Goal: Task Accomplishment & Management: Complete application form

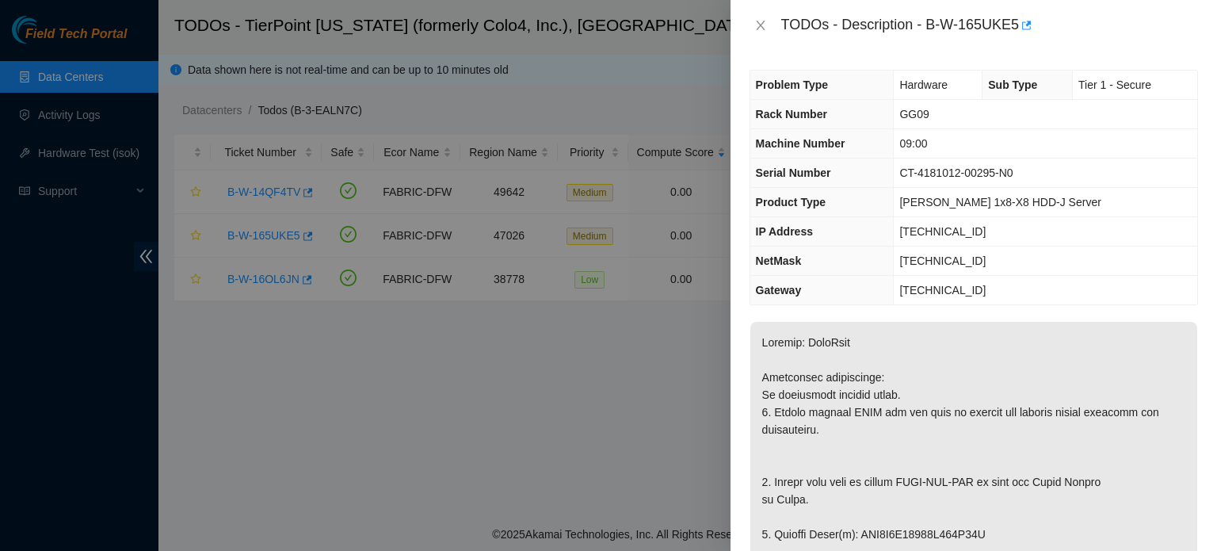
click at [1180, 288] on td "[TECHNICAL_ID]" at bounding box center [1046, 290] width 304 height 29
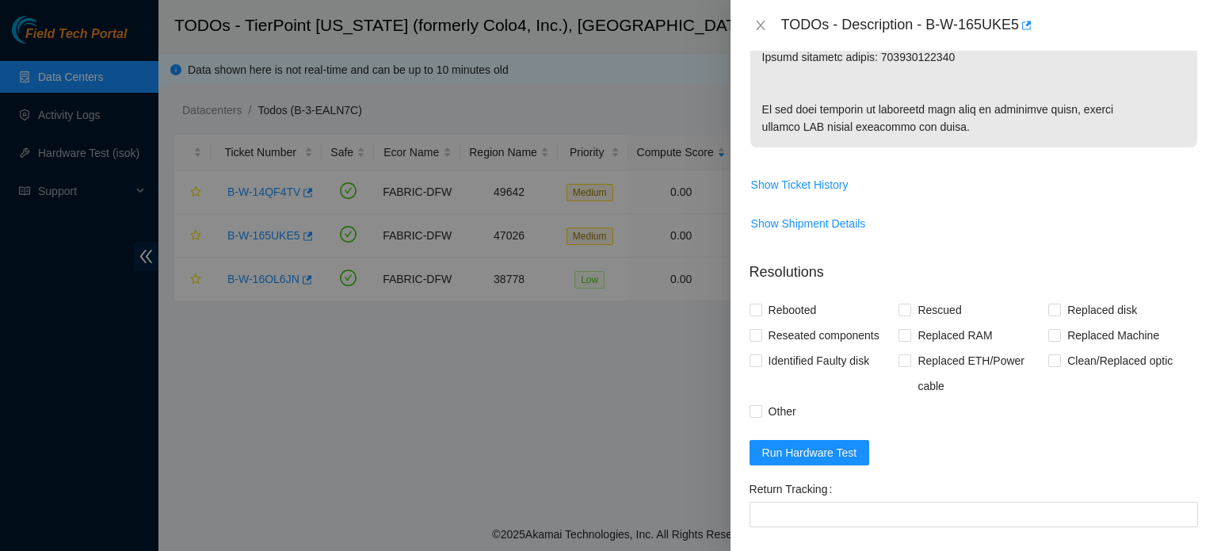
scroll to position [1072, 0]
click at [786, 320] on span "Rebooted" at bounding box center [792, 307] width 61 height 25
click at [761, 312] on input "Rebooted" at bounding box center [755, 306] width 11 height 11
checkbox input "true"
click at [926, 320] on span "Rescued" at bounding box center [939, 307] width 56 height 25
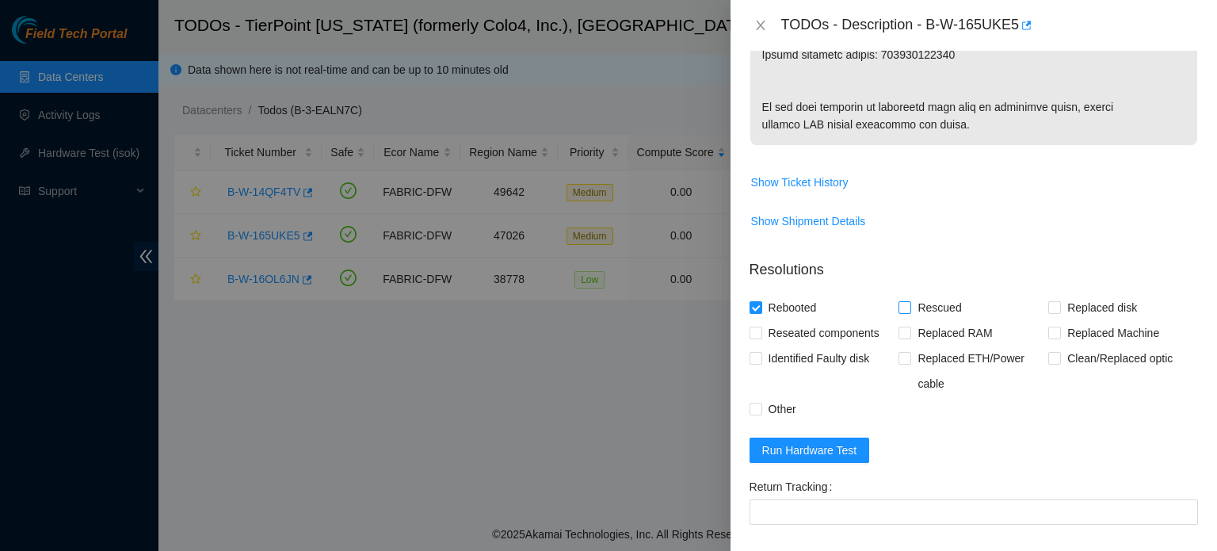
click at [910, 312] on input "Rescued" at bounding box center [904, 306] width 11 height 11
checkbox input "true"
click at [1061, 320] on span "Replaced disk" at bounding box center [1102, 307] width 82 height 25
click at [1056, 312] on input "Replaced disk" at bounding box center [1054, 306] width 11 height 11
checkbox input "true"
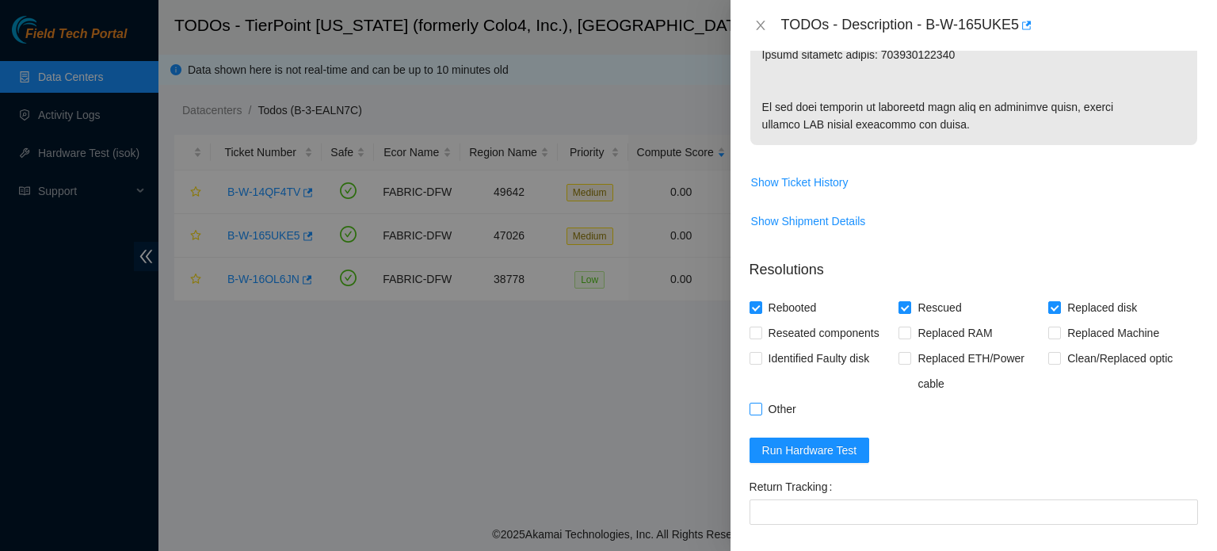
click at [770, 422] on span "Other" at bounding box center [782, 408] width 40 height 25
click at [761, 414] on input "Other" at bounding box center [755, 408] width 11 height 11
checkbox input "true"
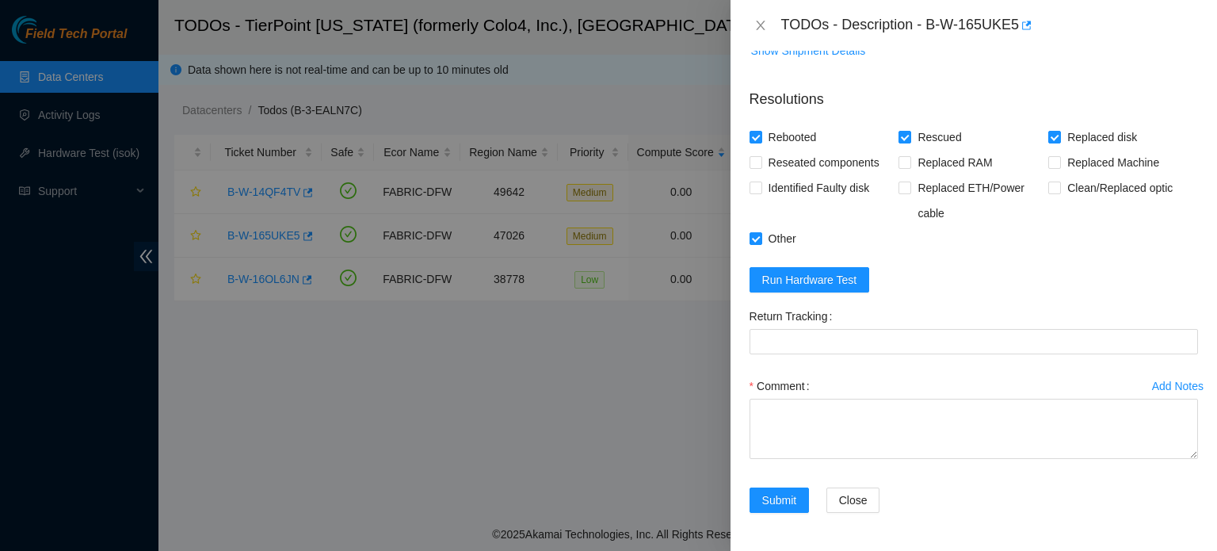
scroll to position [1310, 0]
click at [853, 285] on span "Run Hardware Test" at bounding box center [809, 279] width 95 height 17
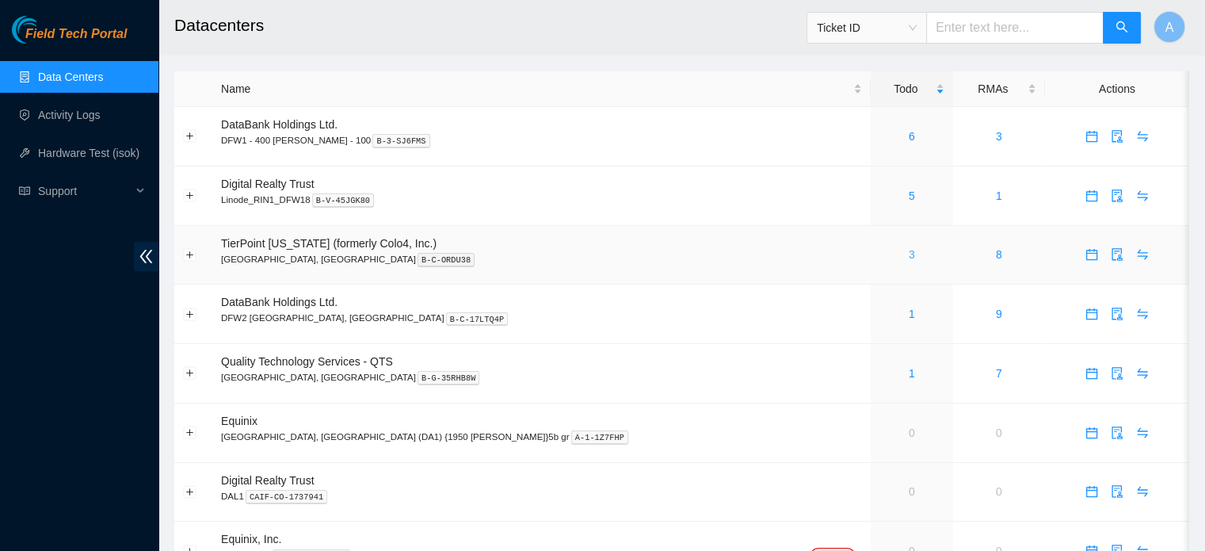
click at [909, 258] on link "3" at bounding box center [912, 254] width 6 height 13
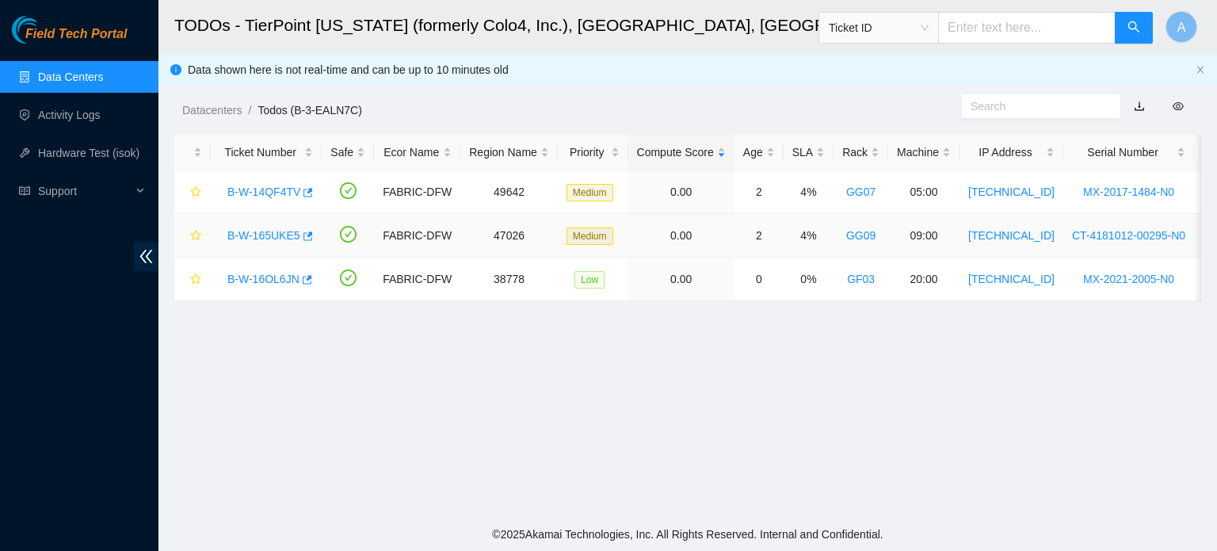
click at [275, 231] on link "B-W-165UKE5" at bounding box center [263, 235] width 73 height 13
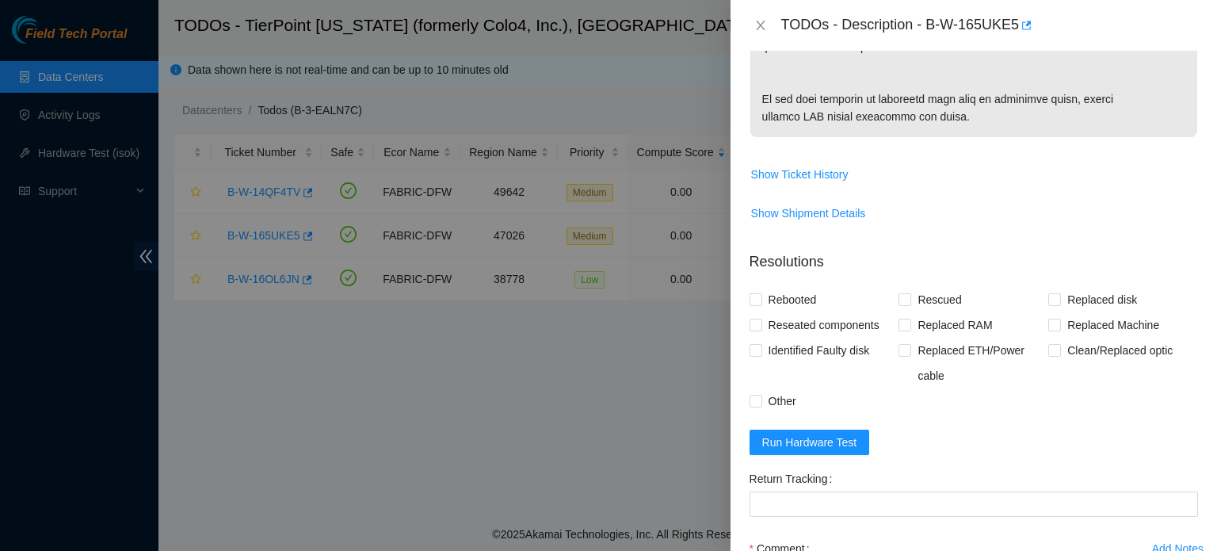
scroll to position [1087, 0]
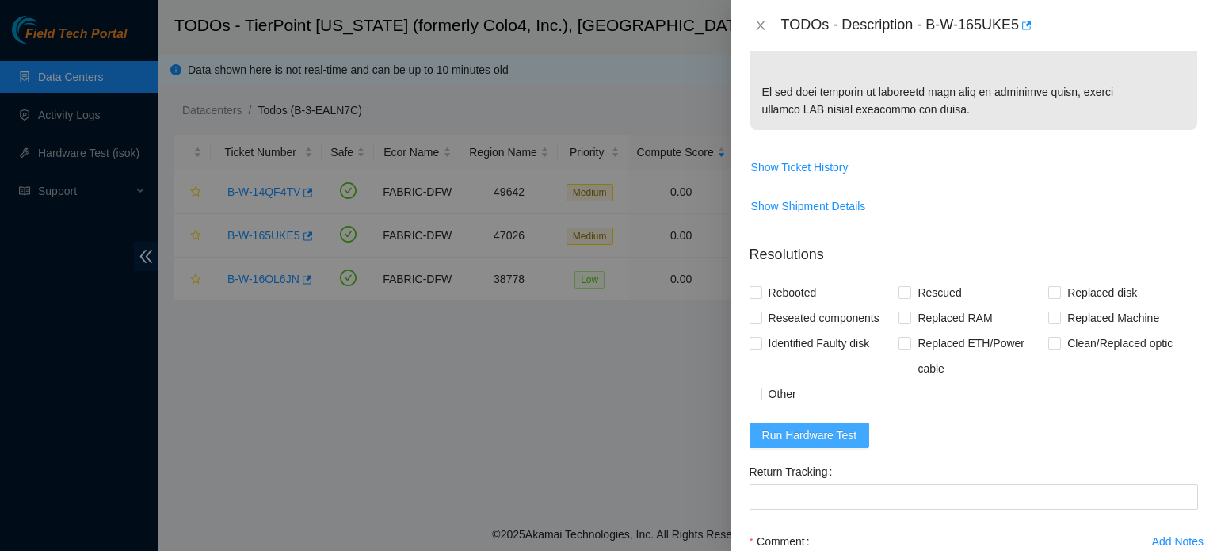
click at [819, 448] on button "Run Hardware Test" at bounding box center [810, 434] width 120 height 25
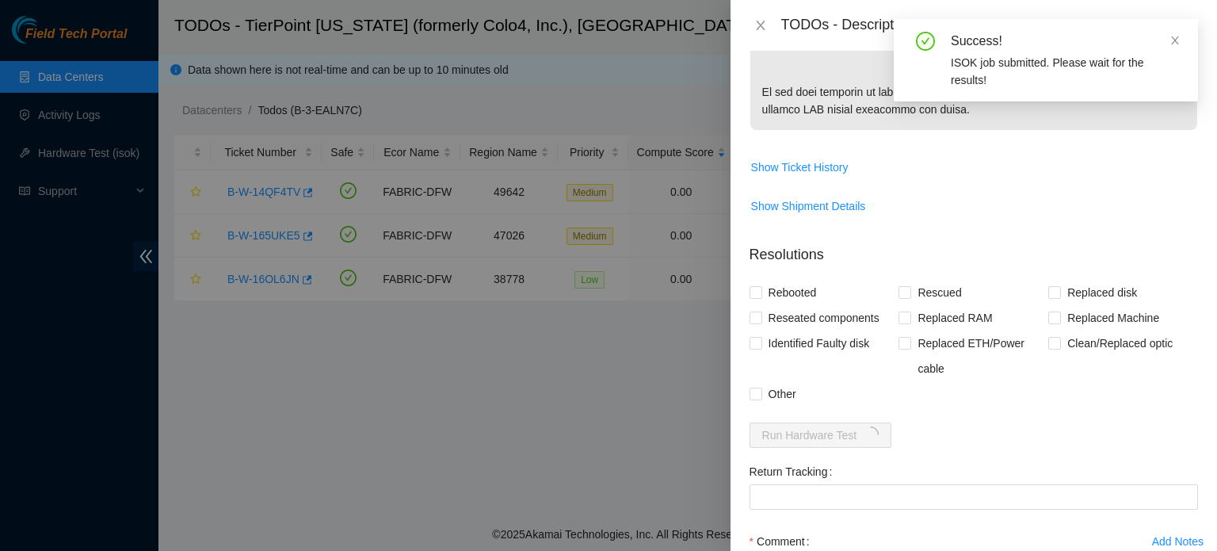
scroll to position [1182, 0]
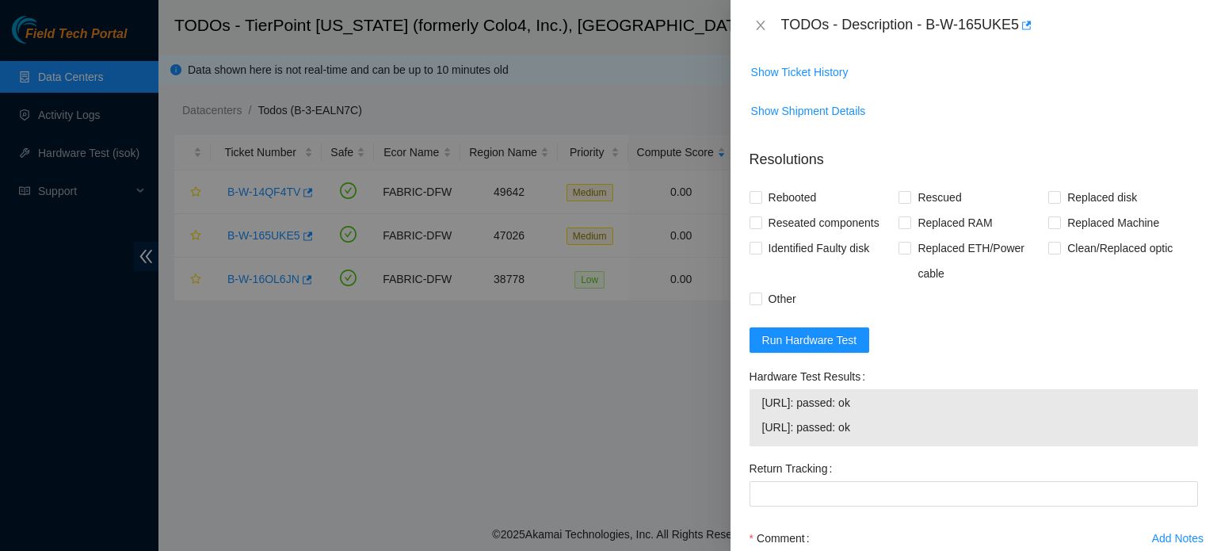
click at [962, 124] on span "Show Shipment Details" at bounding box center [974, 110] width 447 height 25
click at [781, 210] on span "Rebooted" at bounding box center [792, 197] width 61 height 25
click at [761, 202] on input "Rebooted" at bounding box center [755, 196] width 11 height 11
checkbox input "true"
click at [926, 210] on span "Rescued" at bounding box center [939, 197] width 56 height 25
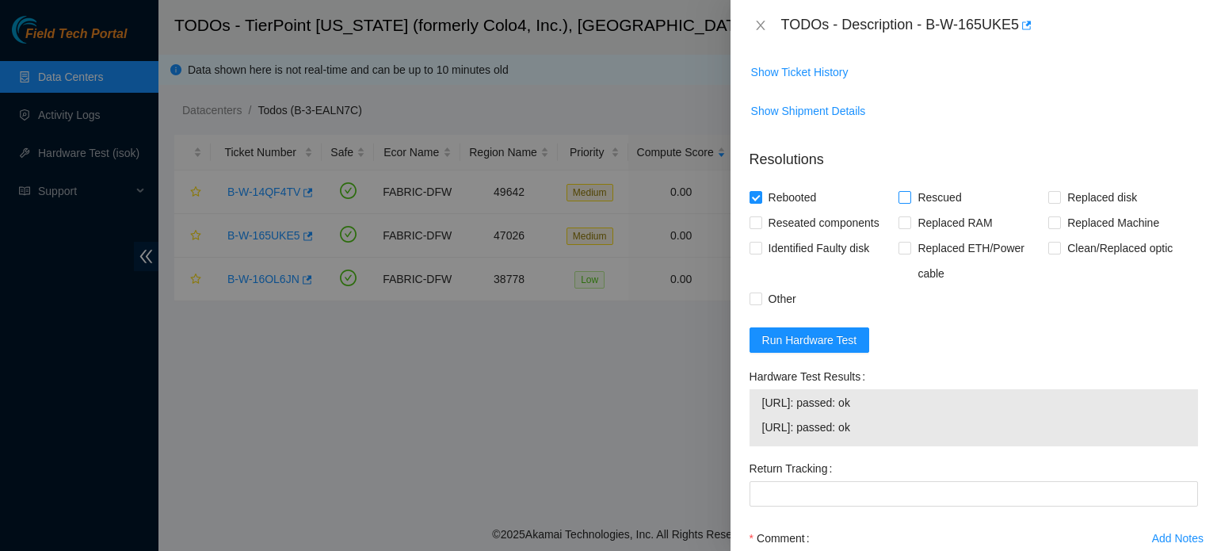
click at [910, 202] on input "Rescued" at bounding box center [904, 196] width 11 height 11
checkbox input "true"
click at [1053, 204] on span at bounding box center [1055, 197] width 13 height 13
click at [1053, 202] on input "Replaced disk" at bounding box center [1054, 196] width 11 height 11
checkbox input "true"
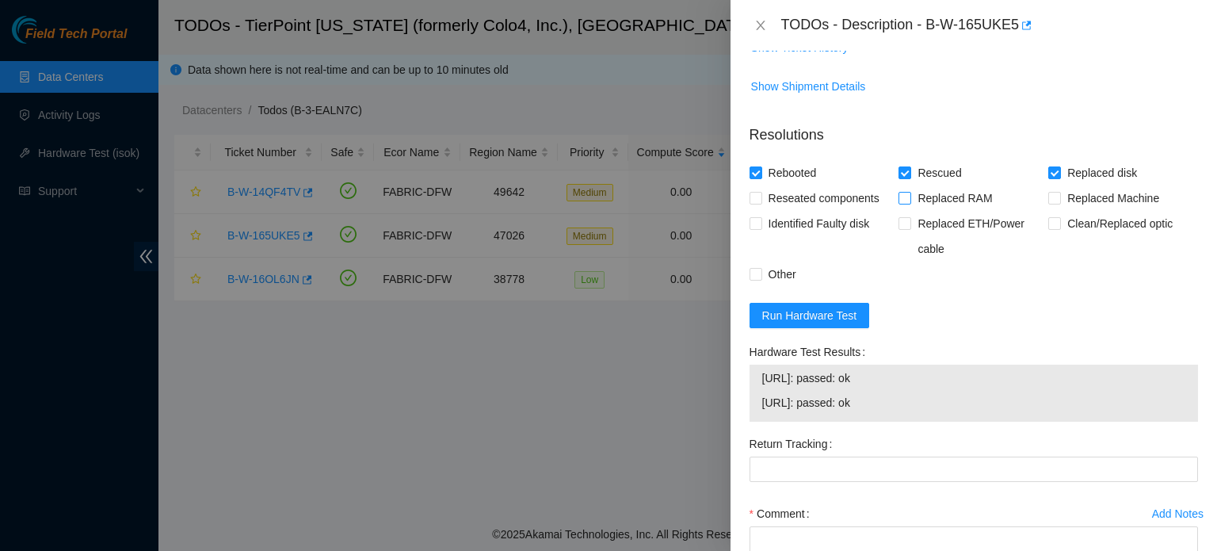
scroll to position [1402, 0]
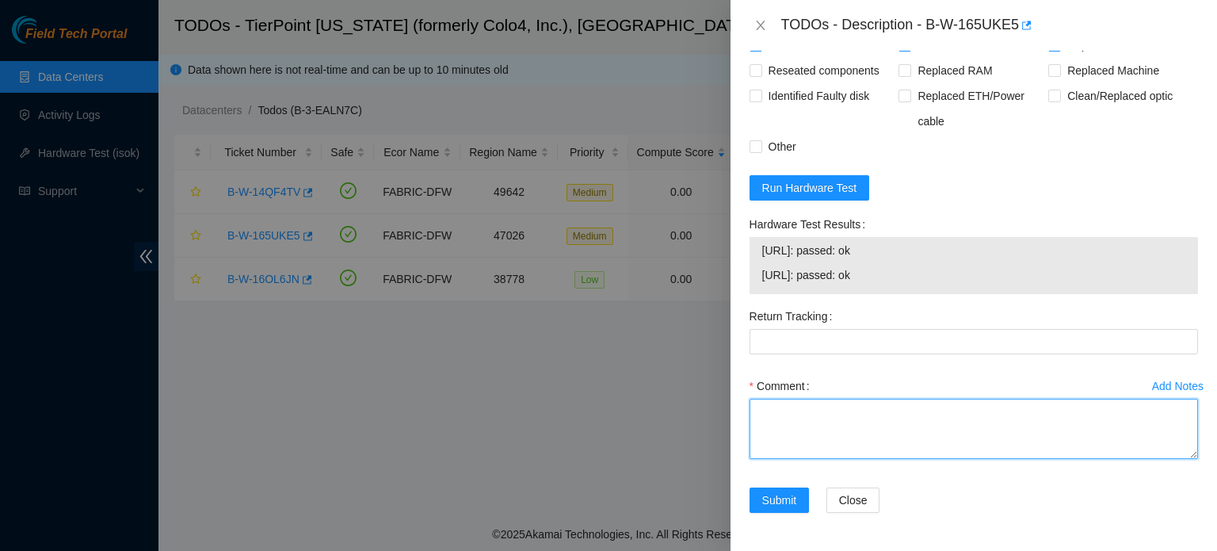
click at [847, 411] on textarea "Comment" at bounding box center [974, 429] width 449 height 60
type textarea "s"
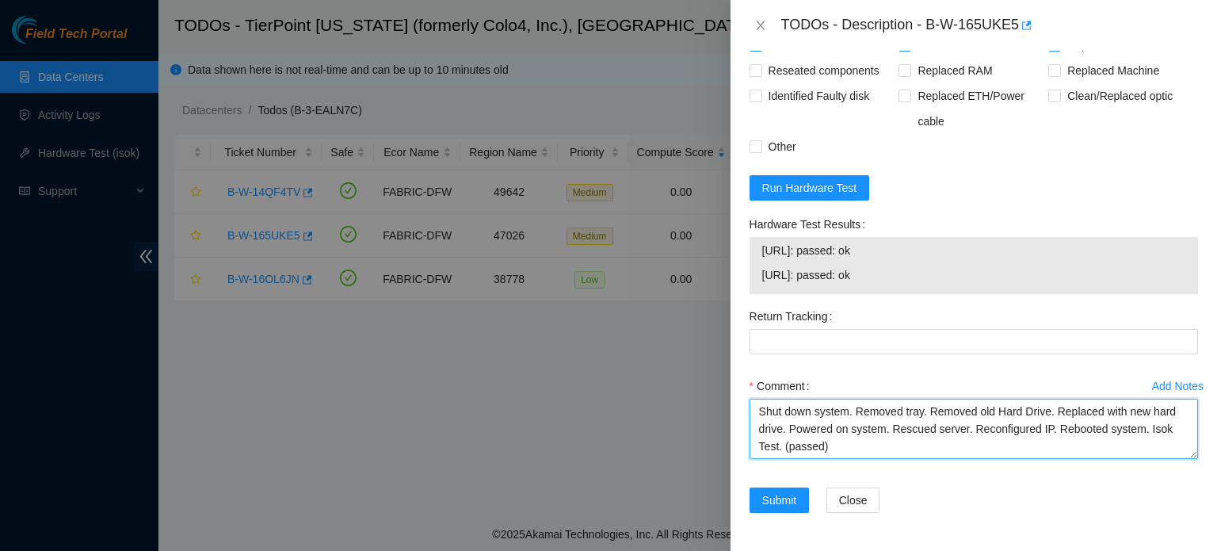
scroll to position [30, 0]
paste textarea "Ticket: B-W-14SSA5G New SN: WMC130F5U679 WMC130FAETWZ Bad SN: WMC130E5F9DE WMC1…"
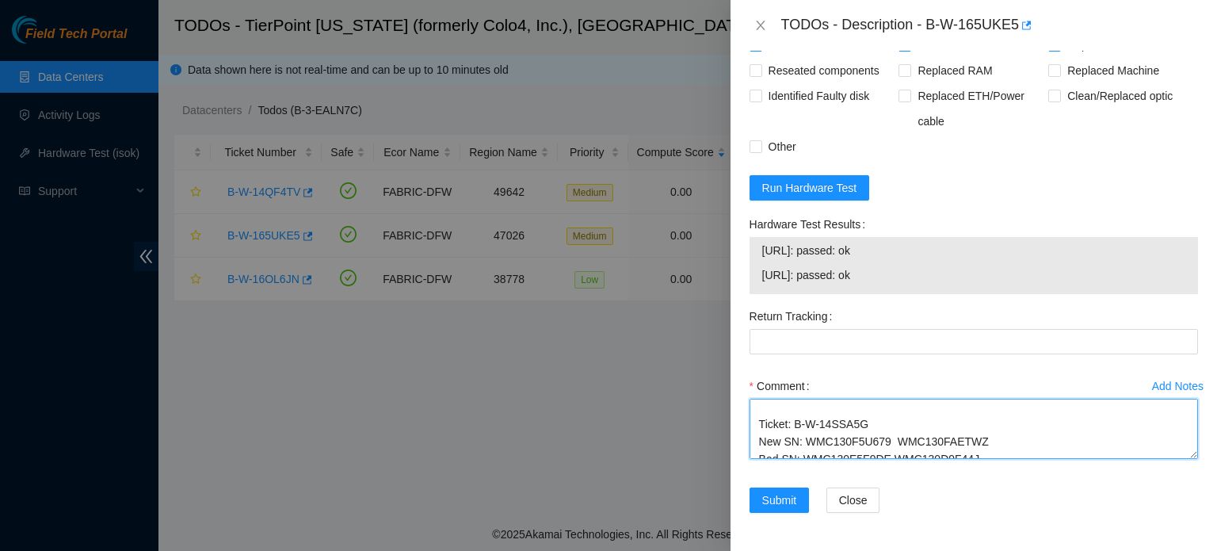
scroll to position [59, 0]
click at [866, 422] on textarea "Shut down system. Removed tray. Removed old Hard Drive. Replaced with new hard …" at bounding box center [974, 429] width 449 height 60
click at [971, 438] on textarea "Shut down system. Removed tray. Removed old Hard Drive. Replaced with new hard …" at bounding box center [974, 429] width 449 height 60
drag, startPoint x: 980, startPoint y: 441, endPoint x: 806, endPoint y: 432, distance: 173.8
click at [806, 432] on textarea "Shut down system. Removed tray. Removed old Hard Drive. Replaced with new hard …" at bounding box center [974, 429] width 449 height 60
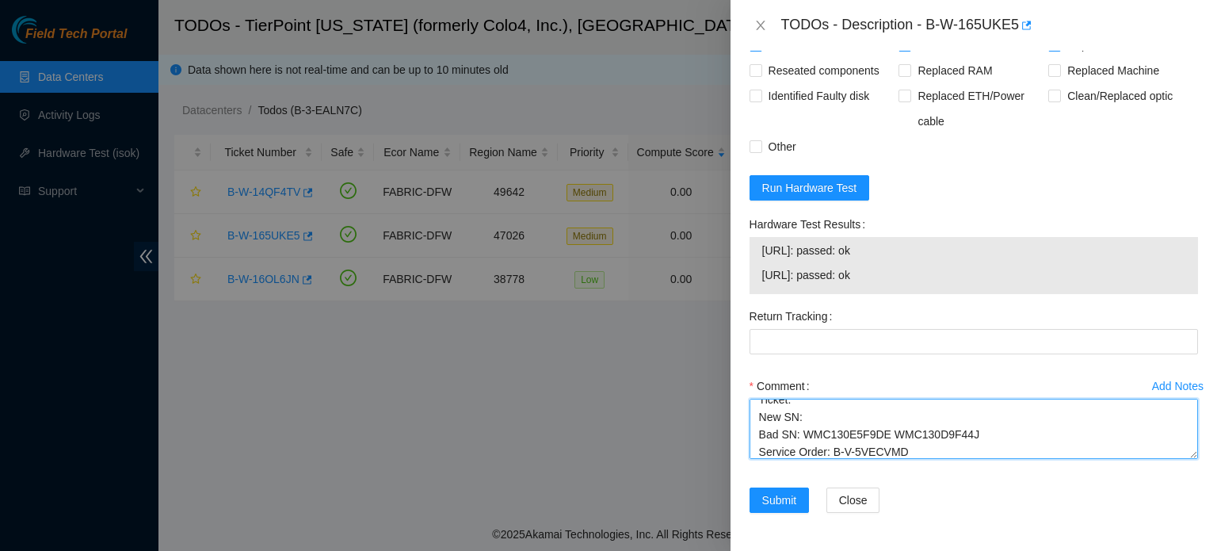
scroll to position [98, 0]
drag, startPoint x: 962, startPoint y: 416, endPoint x: 943, endPoint y: 418, distance: 19.1
click at [943, 418] on textarea "Shut down system. Removed tray. Removed old Hard Drive. Replaced with new hard …" at bounding box center [974, 429] width 449 height 60
click at [981, 418] on textarea "Shut down system. Removed tray. Removed old Hard Drive. Replaced with new hard …" at bounding box center [974, 429] width 449 height 60
drag, startPoint x: 973, startPoint y: 418, endPoint x: 803, endPoint y: 414, distance: 170.4
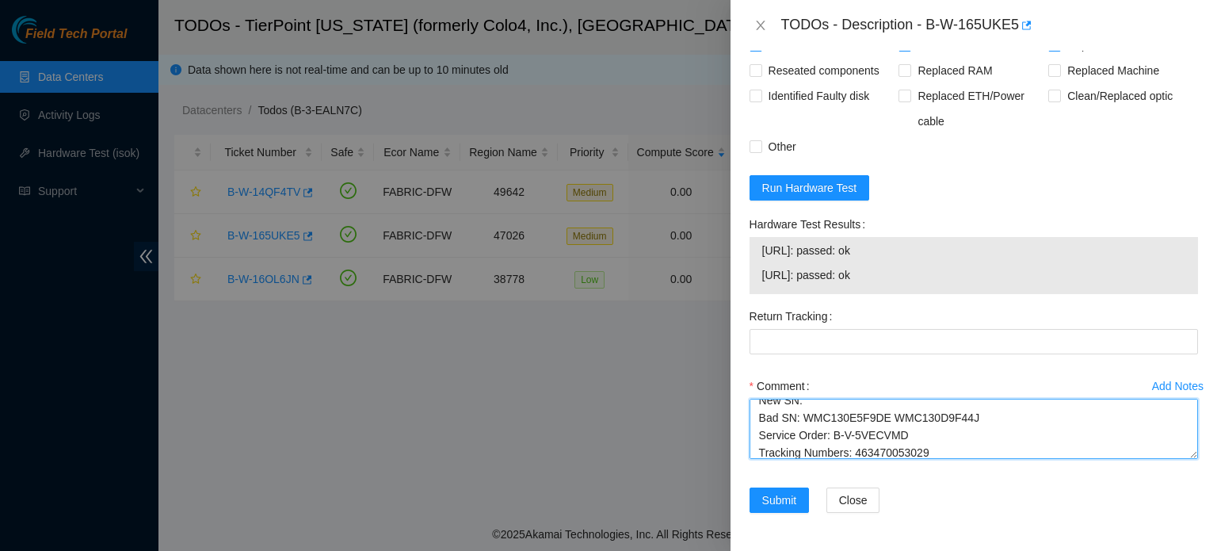
click at [803, 414] on textarea "Shut down system. Removed tray. Removed old Hard Drive. Replaced with new hard …" at bounding box center [974, 429] width 449 height 60
drag, startPoint x: 902, startPoint y: 437, endPoint x: 831, endPoint y: 440, distance: 71.4
click at [831, 440] on textarea "Shut down system. Removed tray. Removed old Hard Drive. Replaced with new hard …" at bounding box center [974, 429] width 449 height 60
drag, startPoint x: 925, startPoint y: 419, endPoint x: 855, endPoint y: 422, distance: 69.8
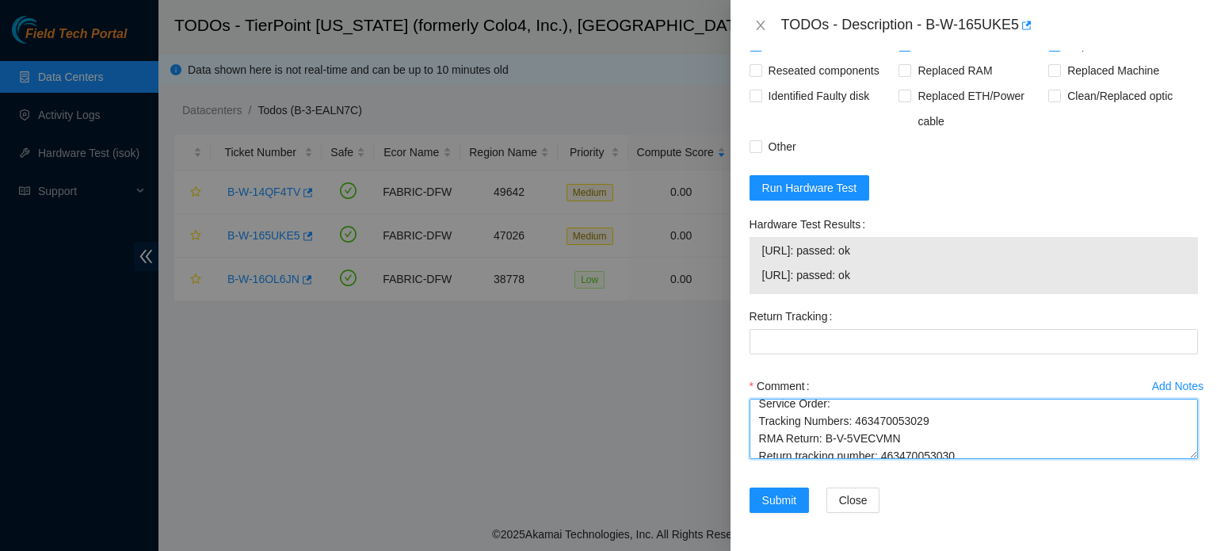
click at [855, 422] on textarea "Shut down system. Removed tray. Removed old Hard Drive. Replaced with new hard …" at bounding box center [974, 429] width 449 height 60
drag, startPoint x: 896, startPoint y: 433, endPoint x: 823, endPoint y: 429, distance: 73.0
click at [823, 429] on textarea "Shut down system. Removed tray. Removed old Hard Drive. Replaced with new hard …" at bounding box center [974, 429] width 449 height 60
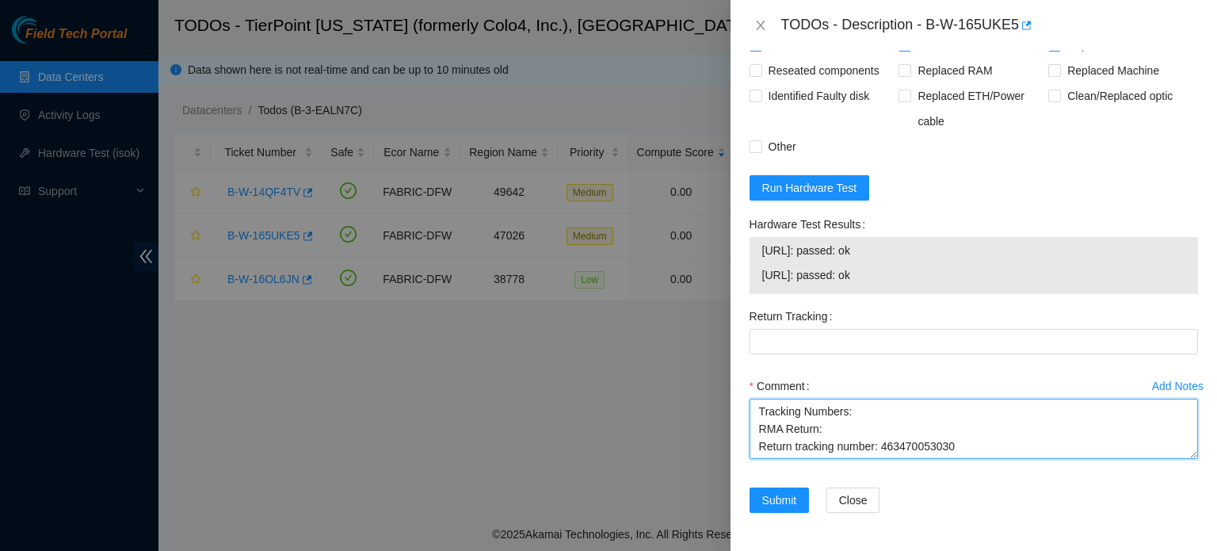
drag, startPoint x: 949, startPoint y: 450, endPoint x: 883, endPoint y: 452, distance: 66.6
click at [883, 452] on textarea "Shut down system. Removed tray. Removed old Hard Drive. Replaced with new hard …" at bounding box center [974, 429] width 449 height 60
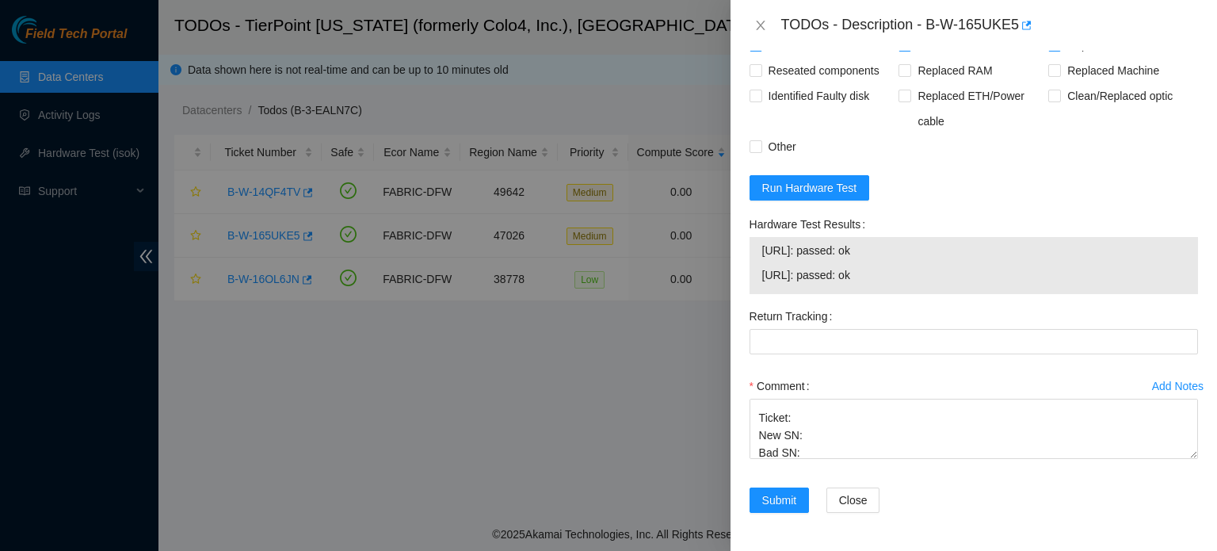
click at [963, 18] on div "TODOs - Description - B-W-165UKE5" at bounding box center [989, 25] width 417 height 25
drag, startPoint x: 928, startPoint y: 25, endPoint x: 1017, endPoint y: 33, distance: 89.2
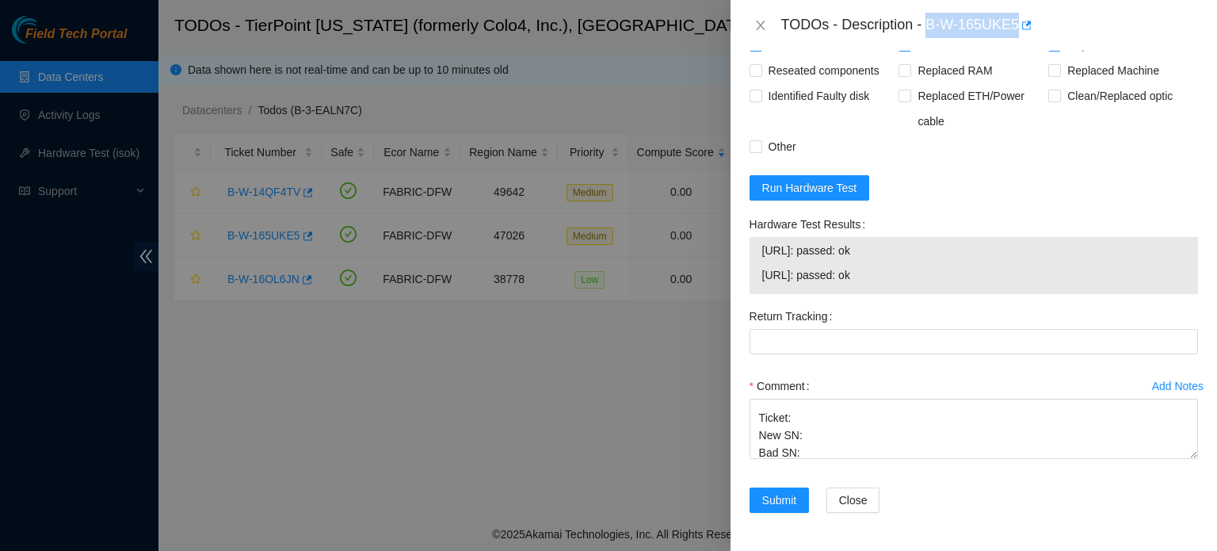
click at [1017, 33] on div "TODOs - Description - B-W-165UKE5" at bounding box center [989, 25] width 417 height 25
copy div "B-W-165UKE5"
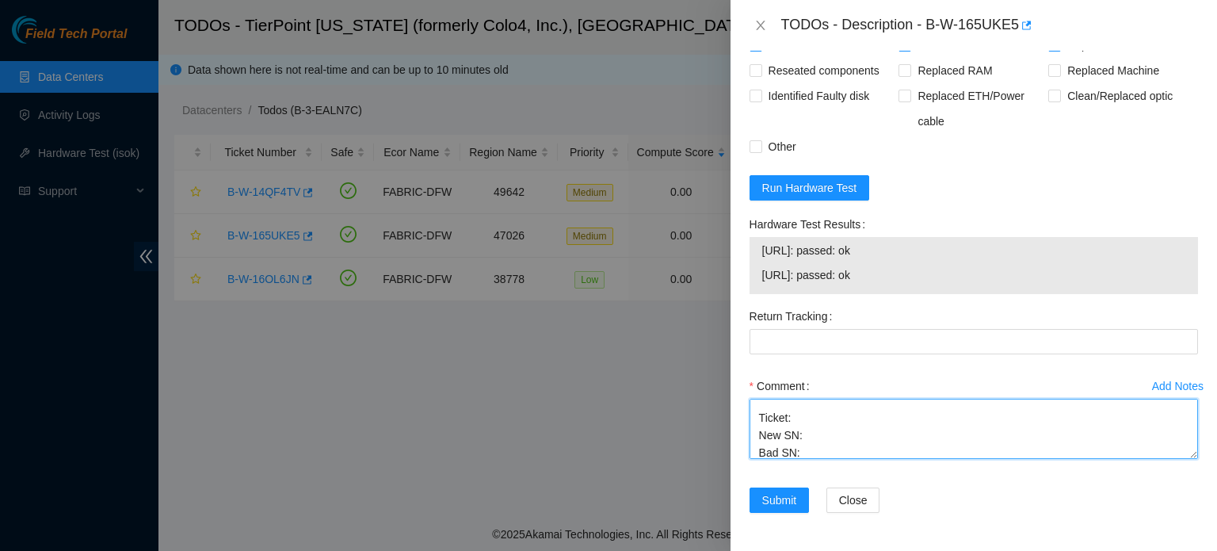
click at [796, 419] on textarea "Shut down system. Removed tray. Removed old Hard Drive. Replaced with new hard …" at bounding box center [974, 429] width 449 height 60
paste textarea "B-W-165UKE5"
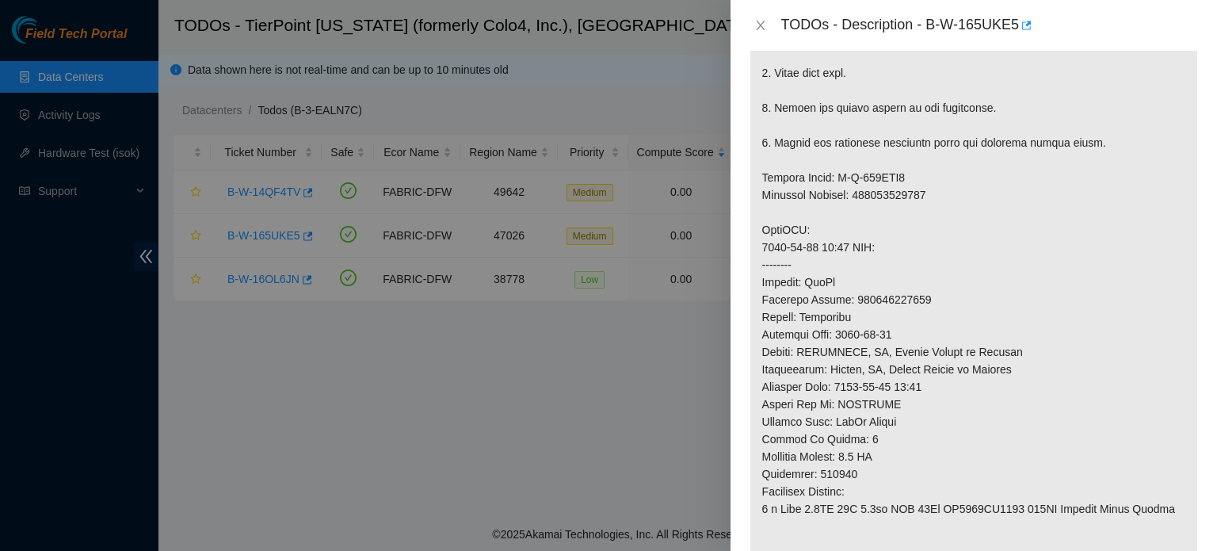
scroll to position [583, 0]
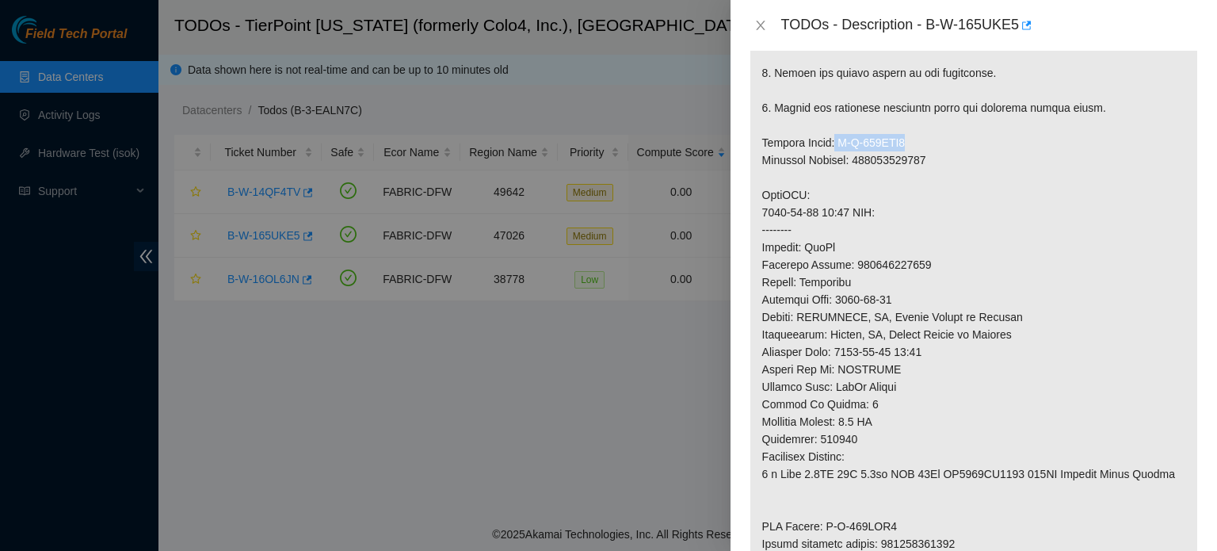
drag, startPoint x: 831, startPoint y: 143, endPoint x: 900, endPoint y: 143, distance: 69.0
click at [900, 143] on p at bounding box center [974, 186] width 447 height 896
copy p "B-W-167TRV0"
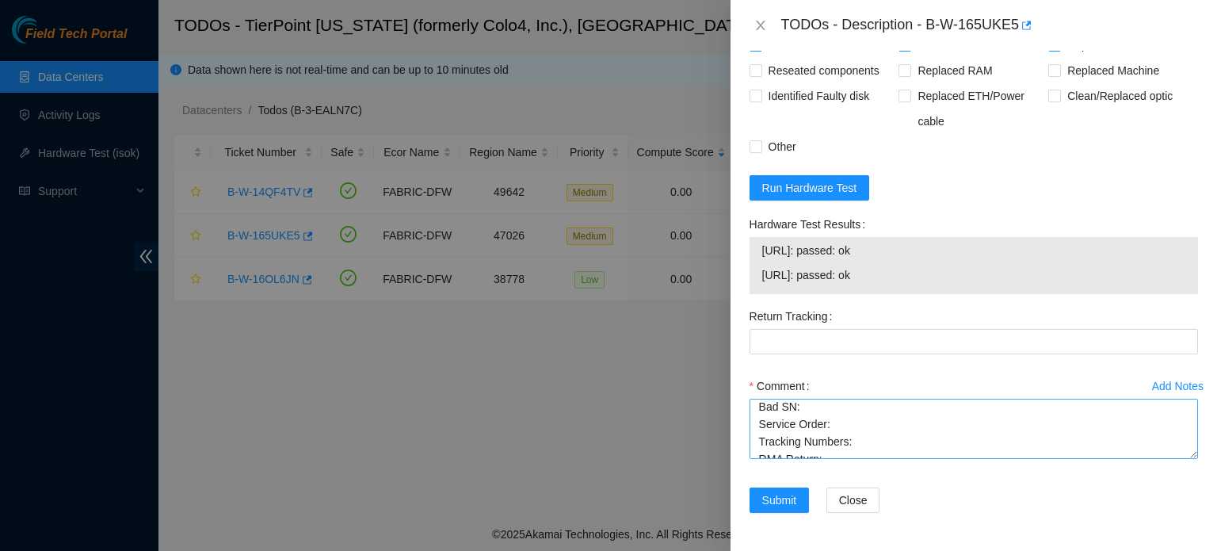
scroll to position [114, 0]
click at [843, 449] on textarea "Shut down system. Removed tray. Removed old Hard Drive. Replaced with new hard …" at bounding box center [974, 429] width 449 height 60
paste textarea "B-W-167TRV0"
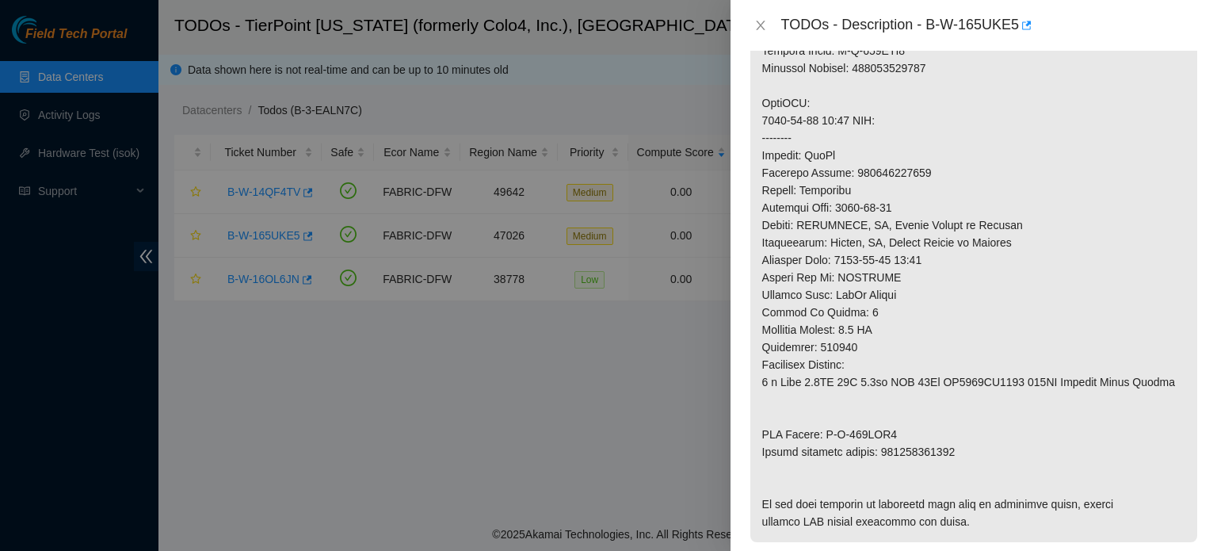
scroll to position [678, 0]
click at [881, 449] on p at bounding box center [974, 91] width 447 height 896
drag, startPoint x: 881, startPoint y: 449, endPoint x: 954, endPoint y: 449, distance: 72.9
click at [954, 449] on p at bounding box center [974, 91] width 447 height 896
copy p "463470055514"
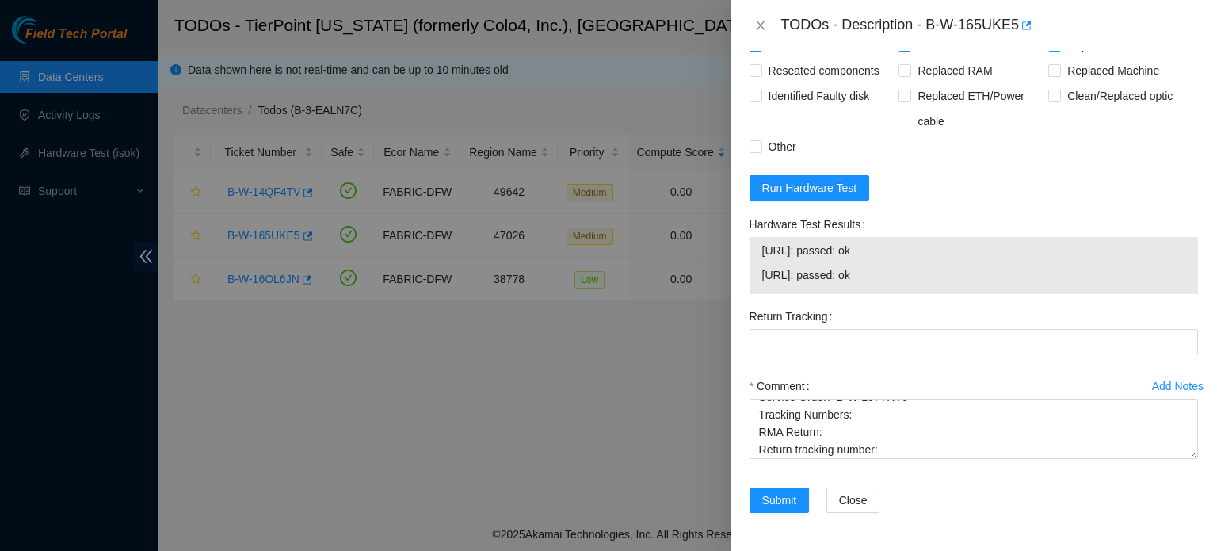
scroll to position [139, 0]
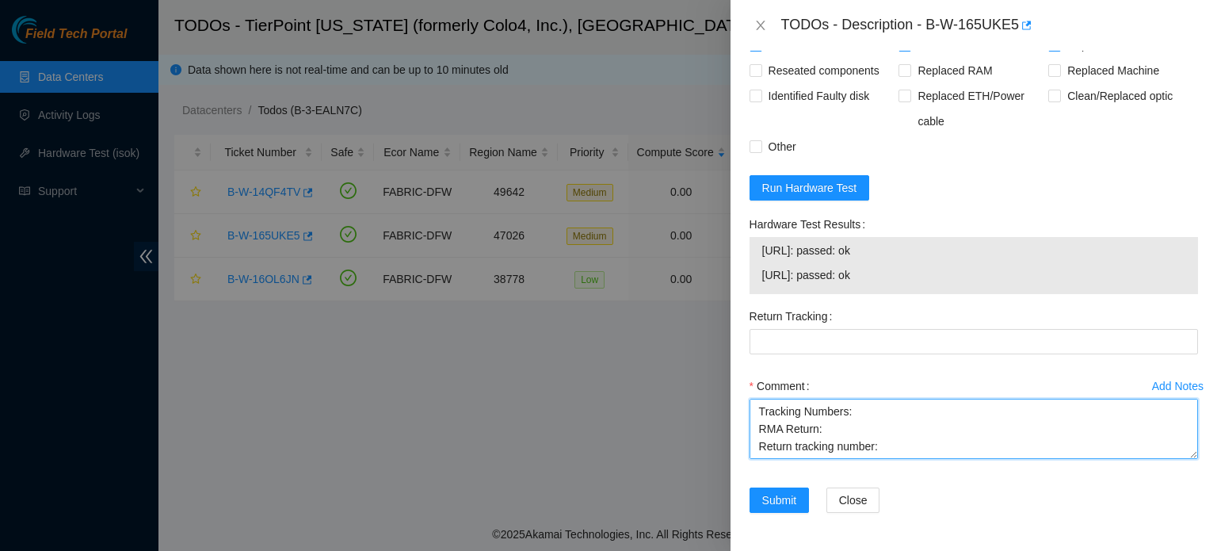
click at [908, 441] on textarea "Shut down system. Removed tray. Removed old Hard Drive. Replaced with new hard …" at bounding box center [974, 429] width 449 height 60
paste textarea "463470055514"
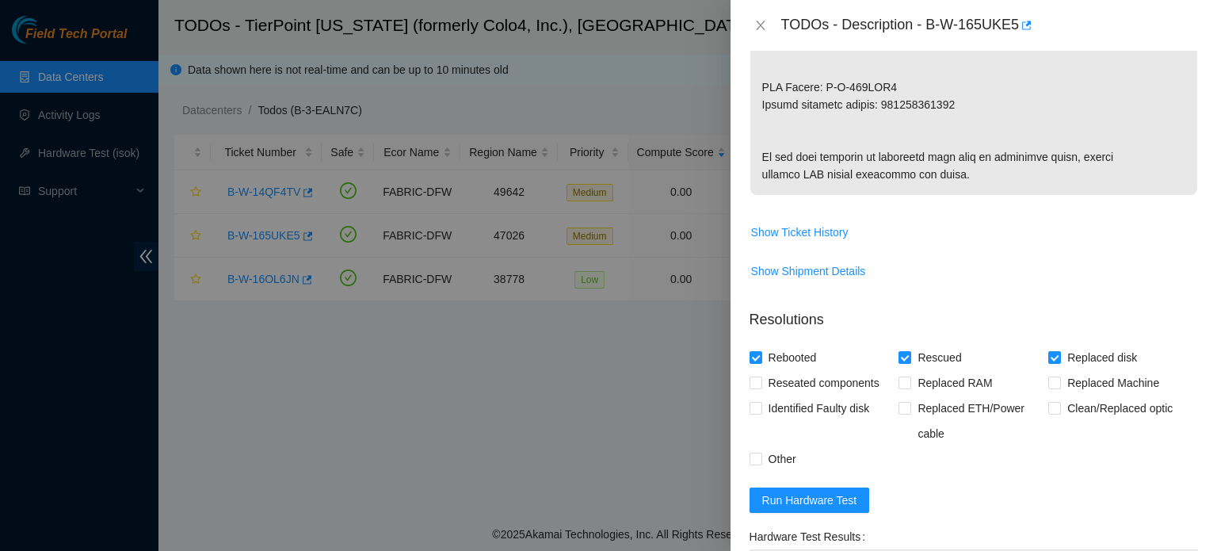
scroll to position [978, 0]
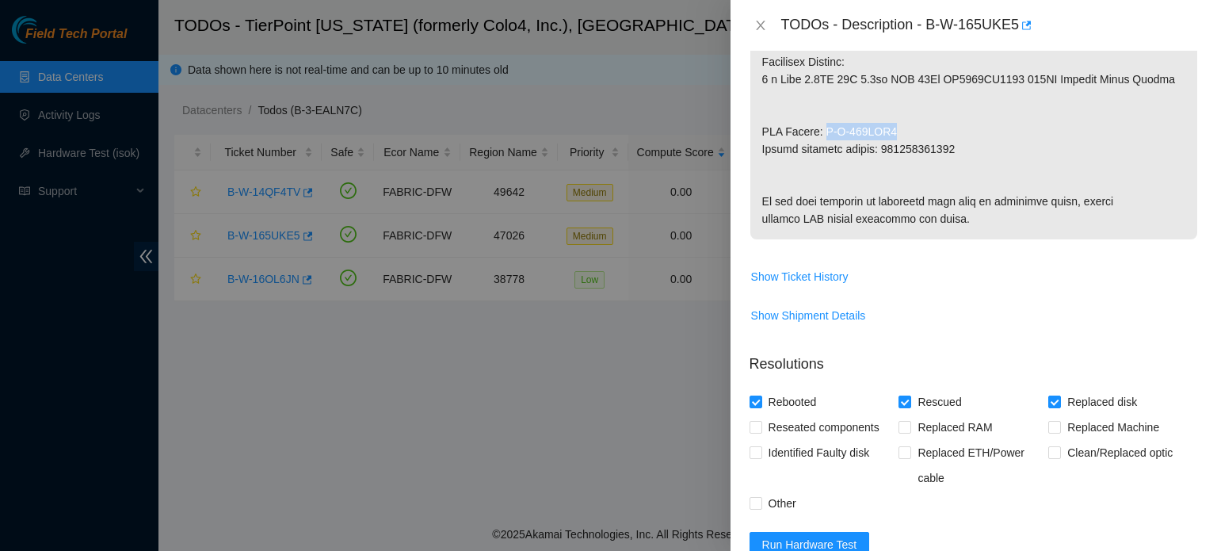
drag, startPoint x: 826, startPoint y: 126, endPoint x: 897, endPoint y: 130, distance: 71.4
copy p "B-W-167TRV9"
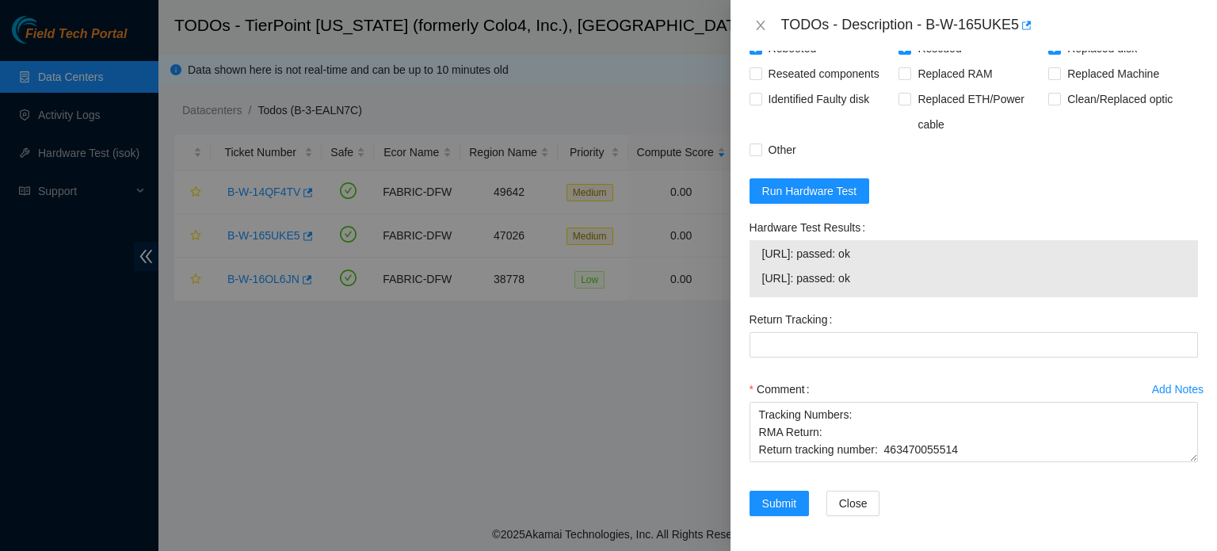
scroll to position [1402, 0]
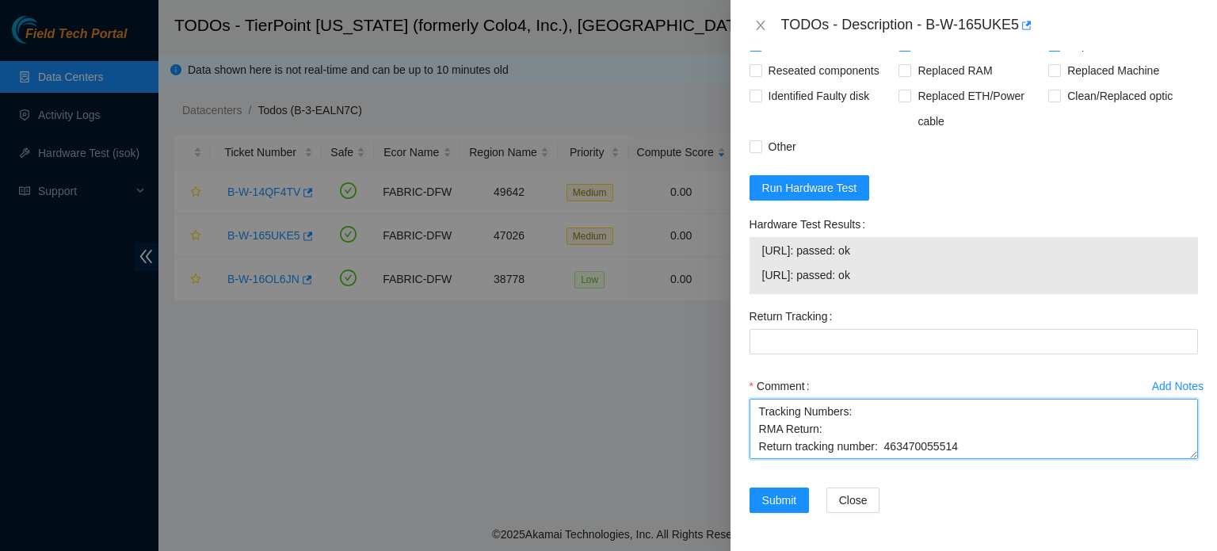
click at [827, 423] on textarea "Shut down system. Removed tray. Removed old Hard Drive. Replaced with new hard …" at bounding box center [974, 429] width 449 height 60
paste textarea "B-W-167TRV9"
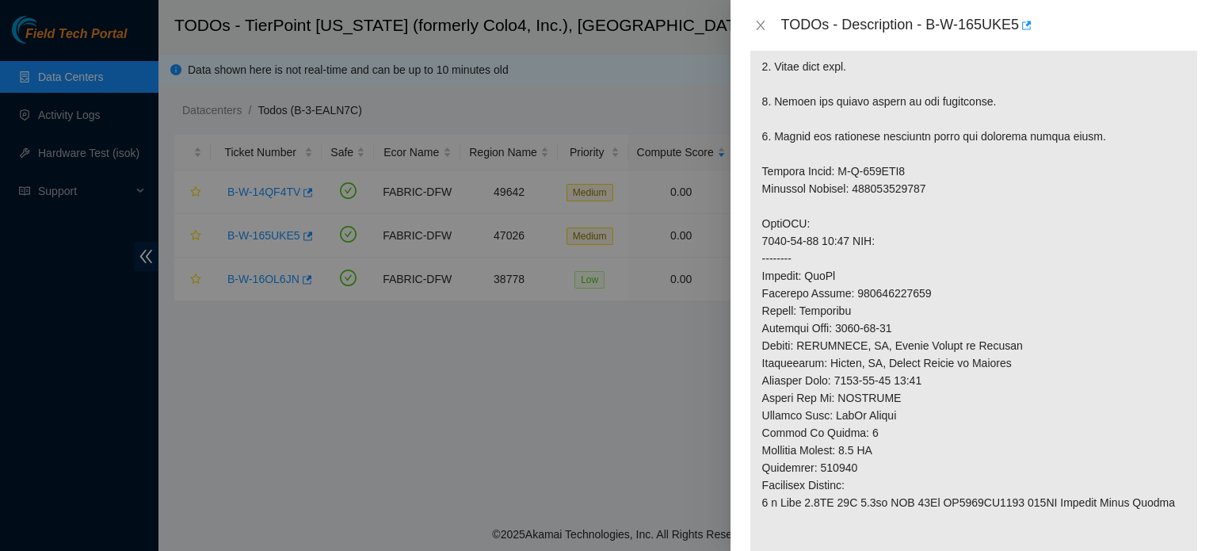
scroll to position [555, 0]
drag, startPoint x: 858, startPoint y: 189, endPoint x: 930, endPoint y: 193, distance: 73.0
click at [930, 193] on p at bounding box center [974, 215] width 447 height 896
copy p "463470055503"
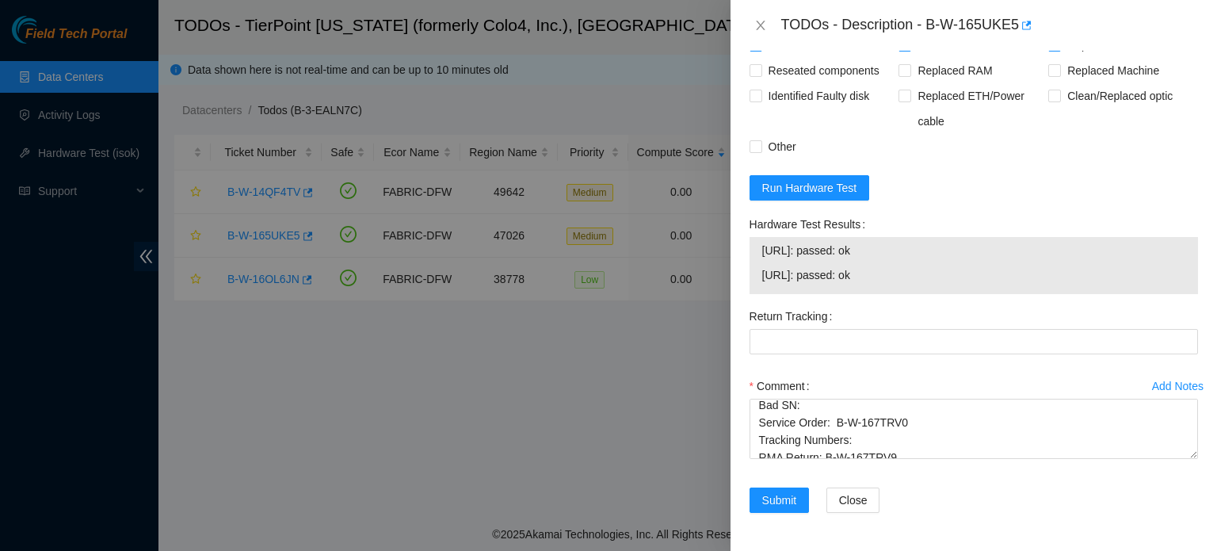
scroll to position [1402, 0]
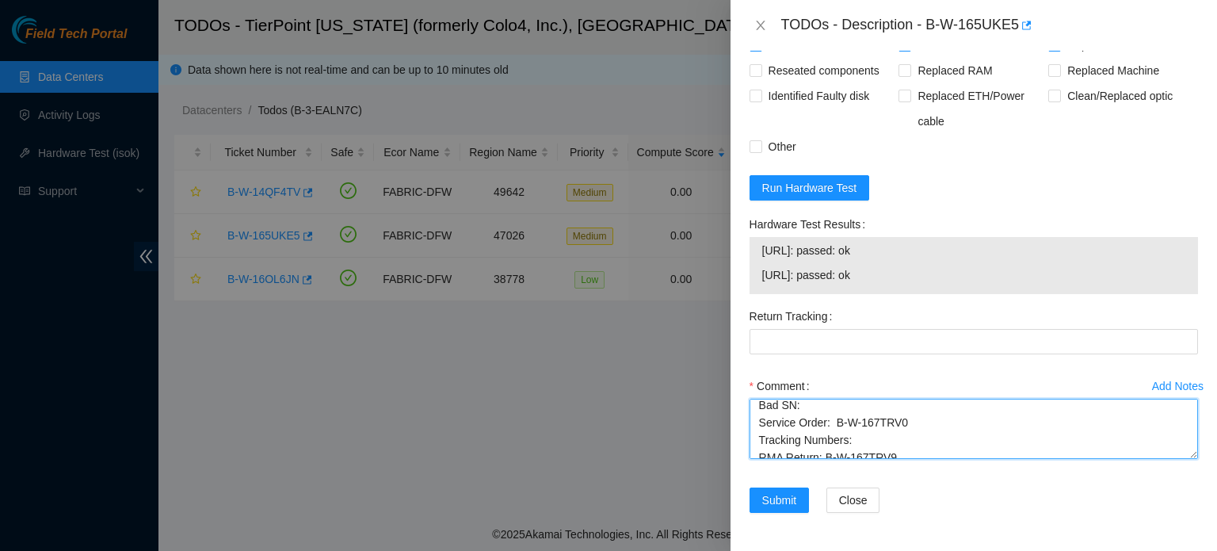
click at [859, 435] on textarea "Shut down system. Removed tray. Removed old Hard Drive. Replaced with new hard …" at bounding box center [974, 429] width 449 height 60
paste textarea "463470055503"
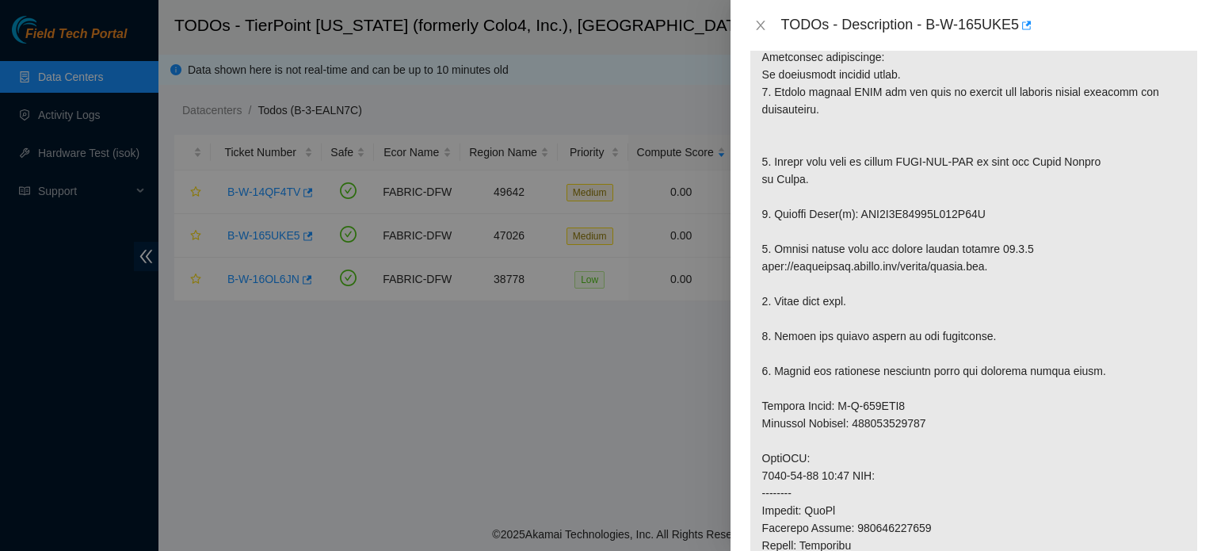
scroll to position [317, 0]
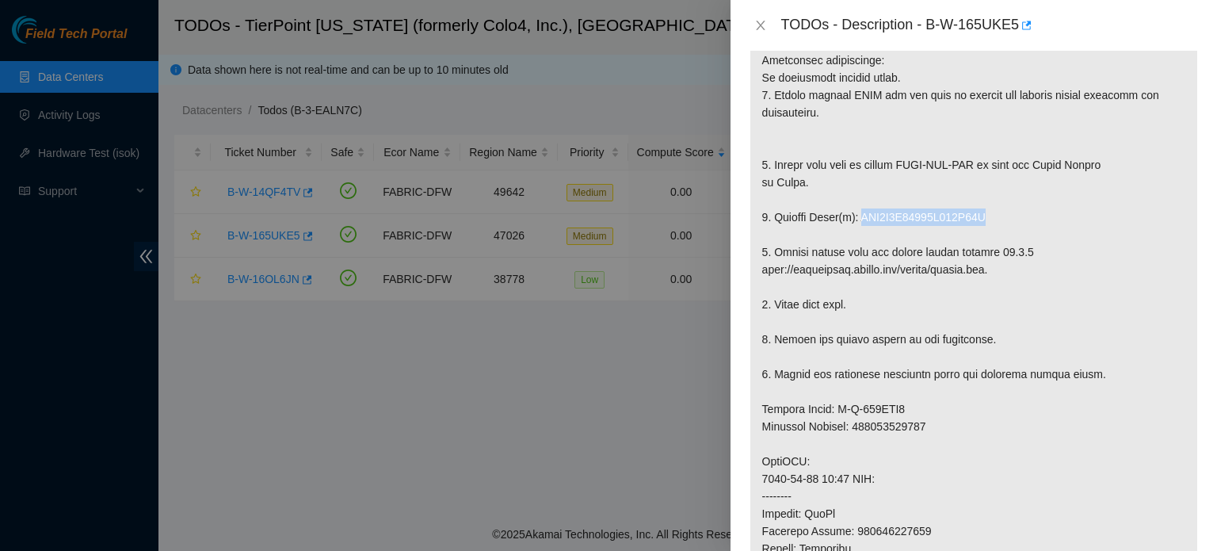
drag, startPoint x: 859, startPoint y: 212, endPoint x: 980, endPoint y: 221, distance: 120.8
click at [980, 221] on p at bounding box center [974, 453] width 447 height 896
copy p "WFK0X8J10000E842E50F"
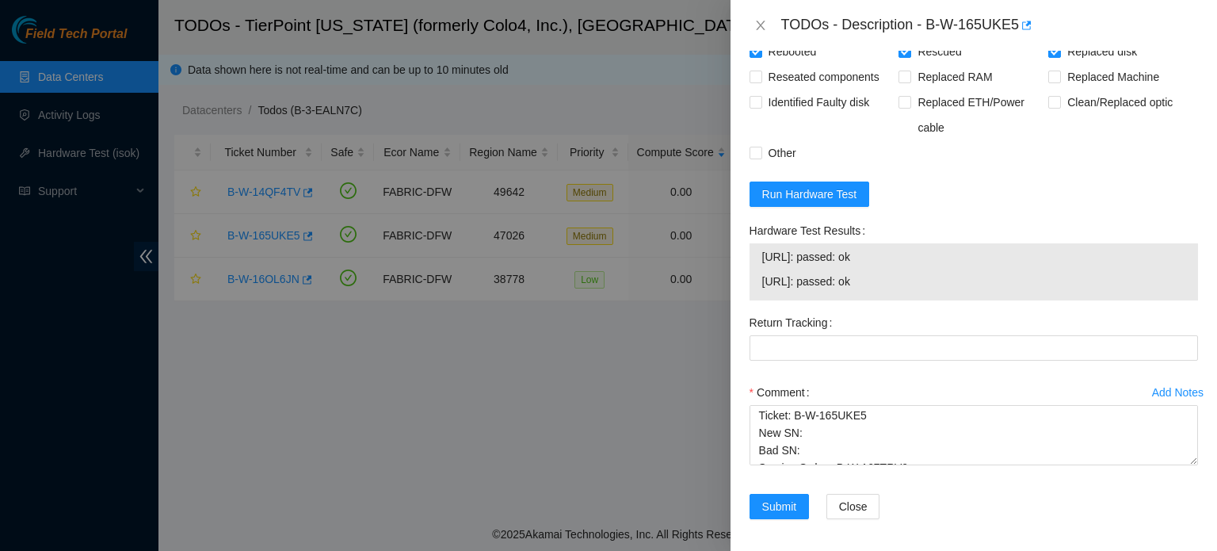
scroll to position [1402, 0]
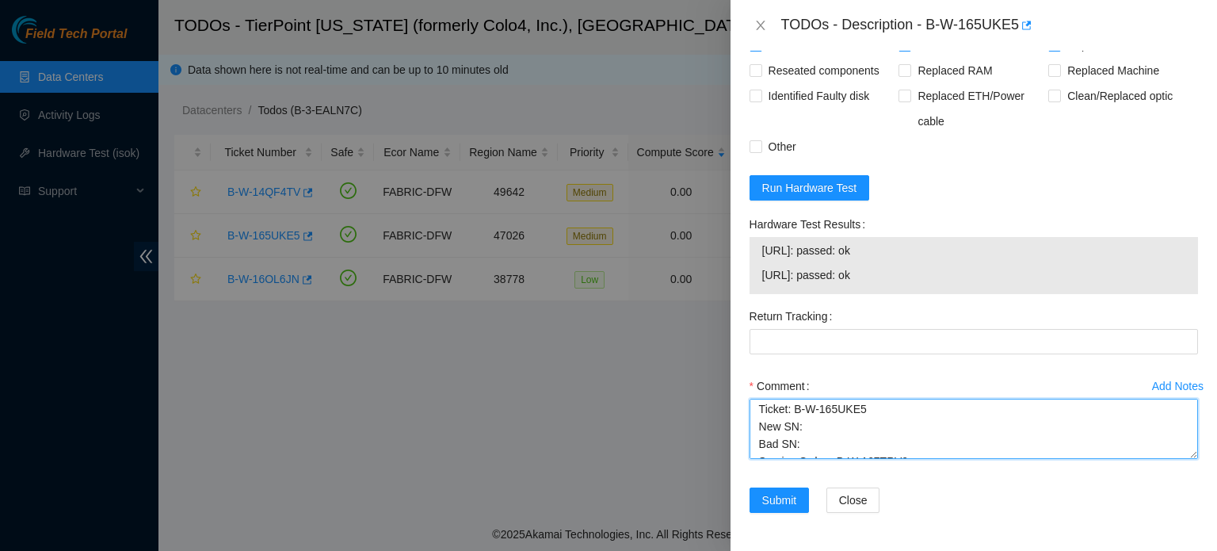
click at [804, 443] on textarea "Shut down system. Removed tray. Removed old Hard Drive. Replaced with new hard …" at bounding box center [974, 429] width 449 height 60
paste textarea "WFK0X8J10000E842E50F"
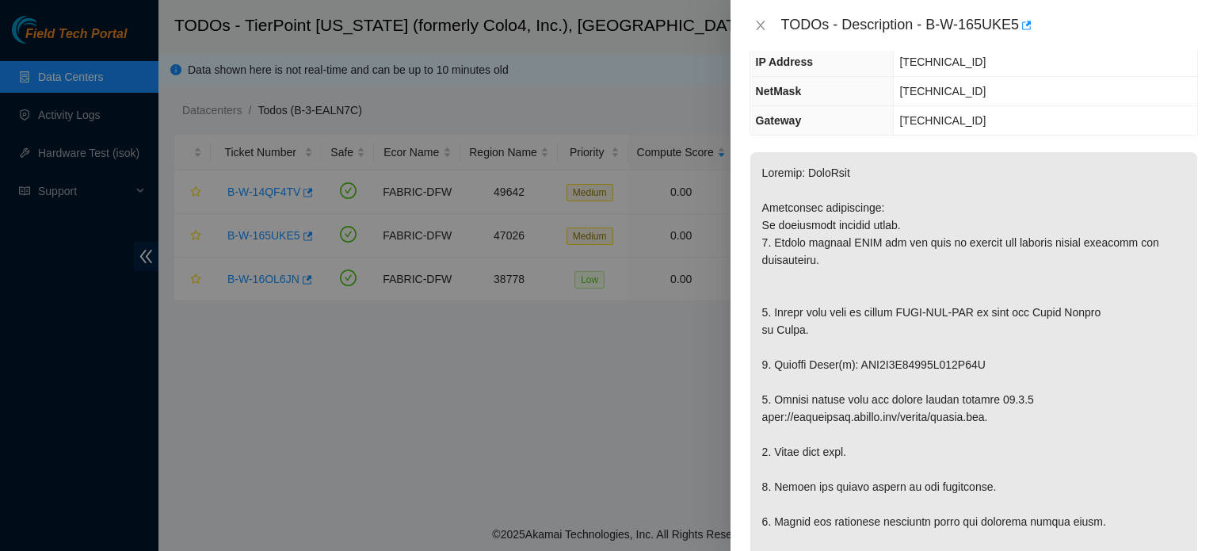
scroll to position [0, 0]
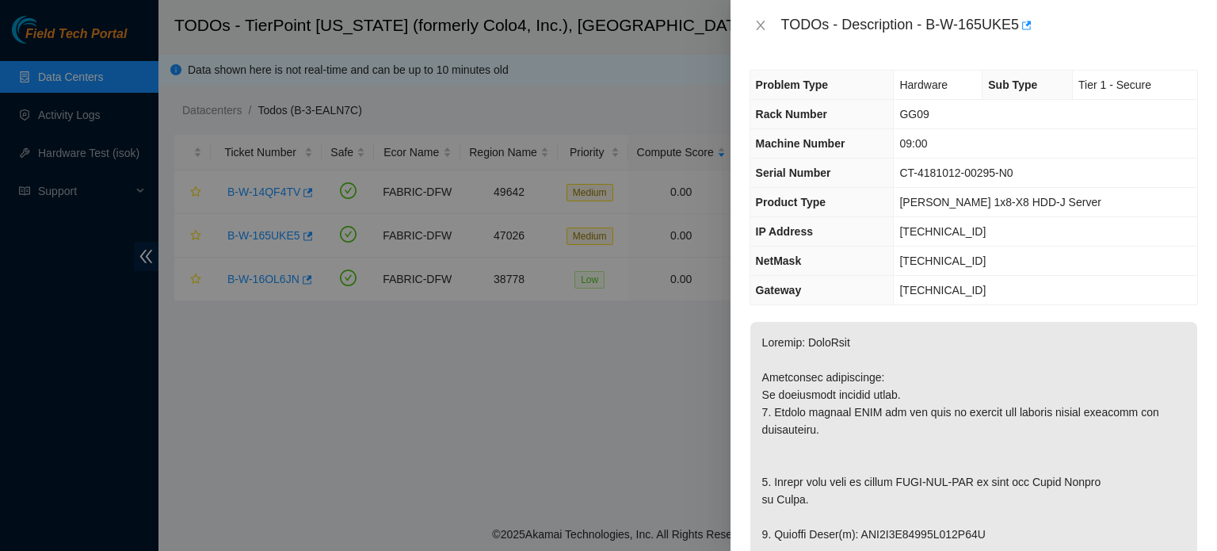
type textarea "Shut down system. Removed tray. Removed old Hard Drive. Replaced with new hard …"
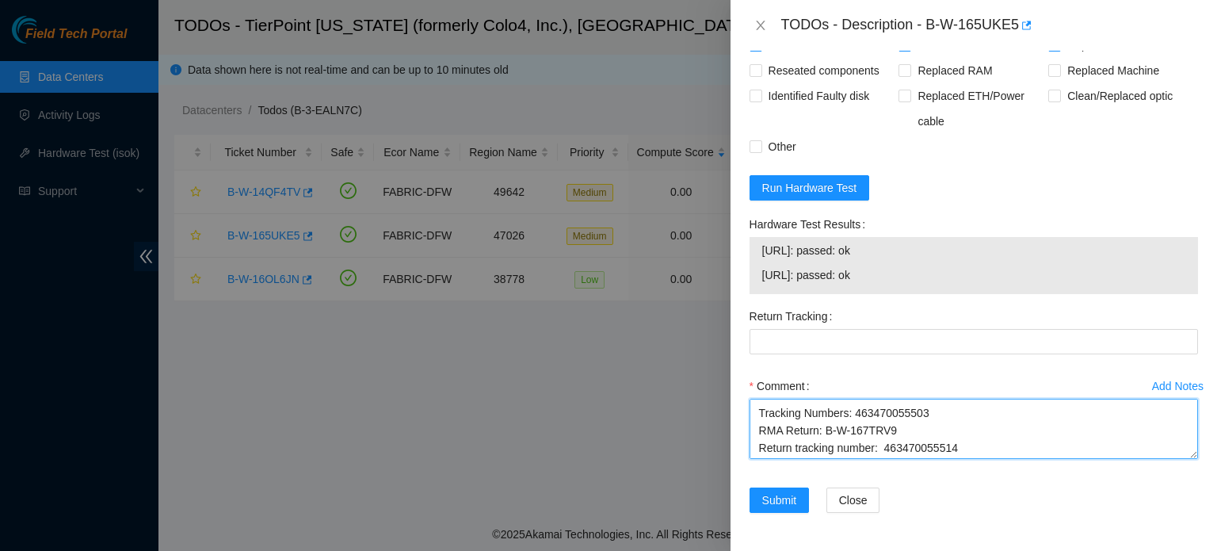
scroll to position [139, 0]
drag, startPoint x: 757, startPoint y: 445, endPoint x: 964, endPoint y: 489, distance: 211.6
click at [964, 459] on textarea "Shut down system. Removed tray. Removed old Hard Drive. Replaced with new hard …" at bounding box center [974, 429] width 449 height 60
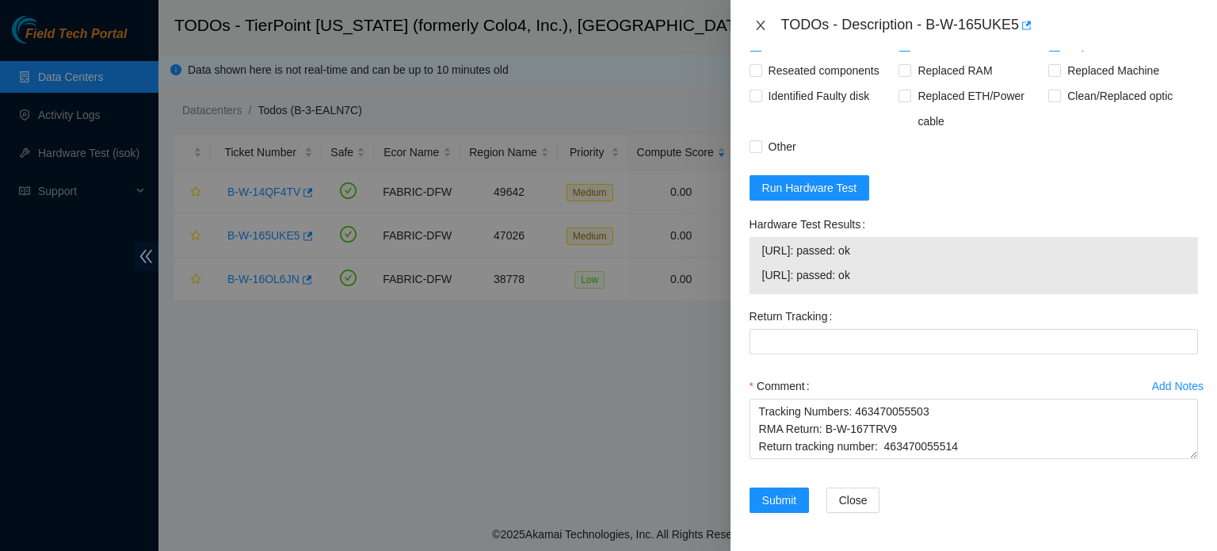
click at [762, 30] on icon "close" at bounding box center [761, 25] width 13 height 13
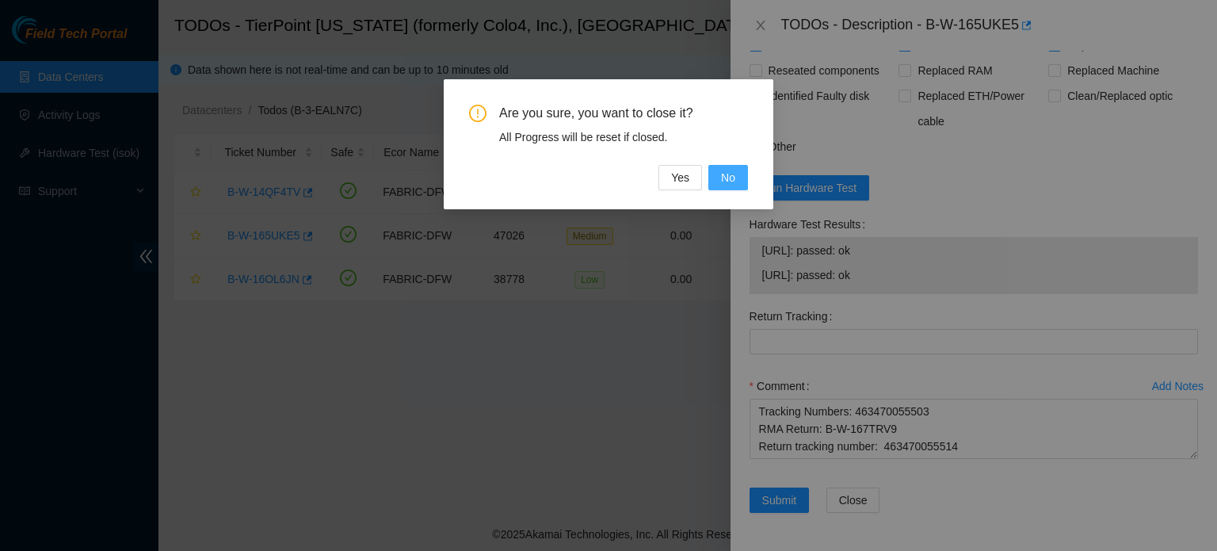
click at [735, 186] on button "No" at bounding box center [729, 177] width 40 height 25
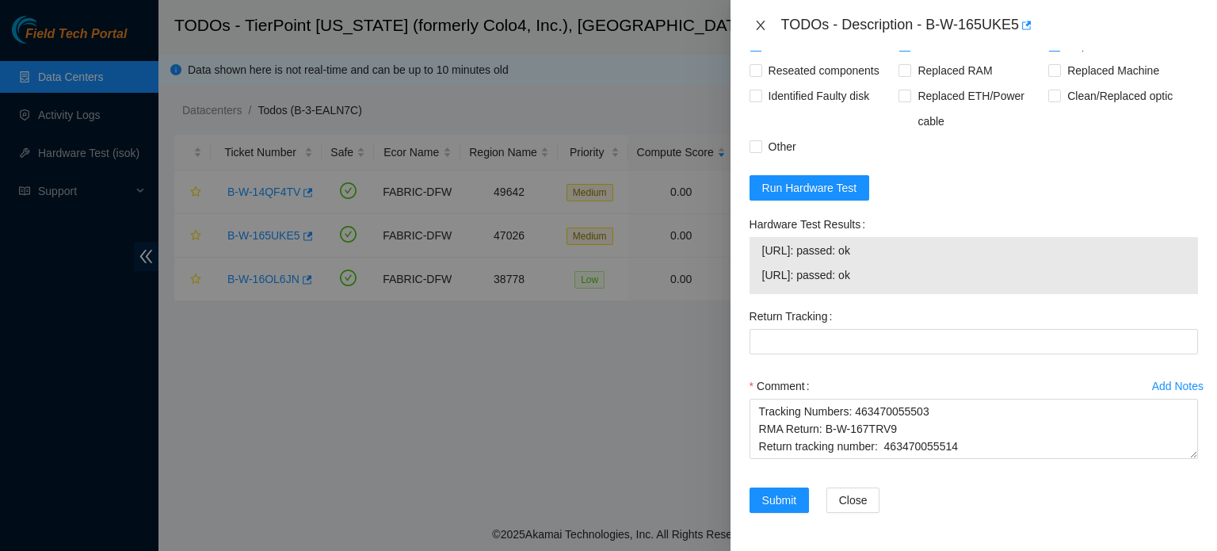
click at [755, 28] on icon "close" at bounding box center [761, 25] width 13 height 13
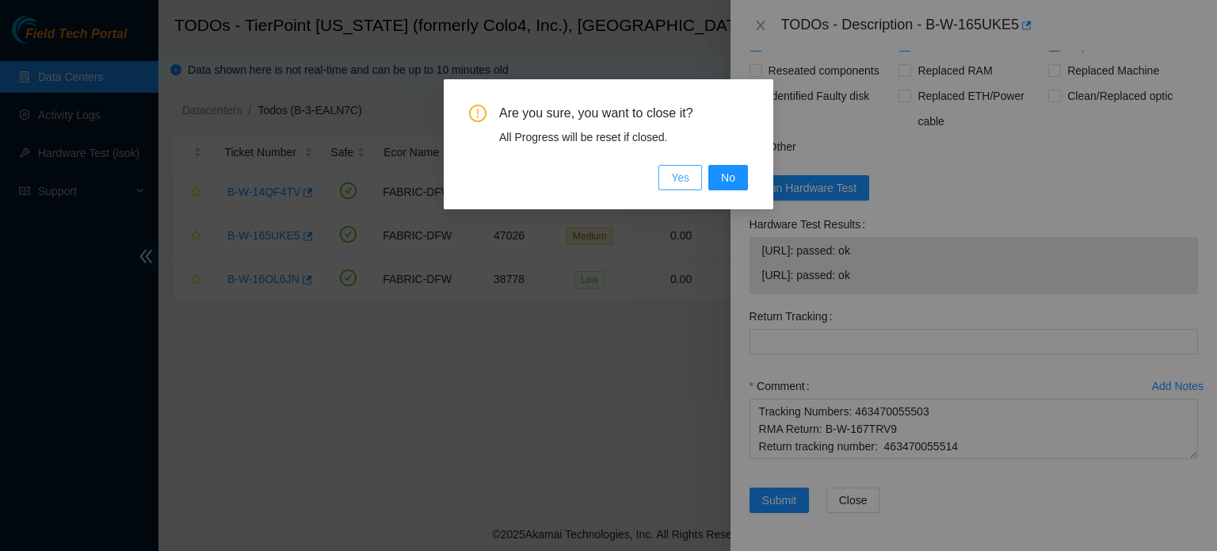
click at [681, 167] on button "Yes" at bounding box center [681, 177] width 44 height 25
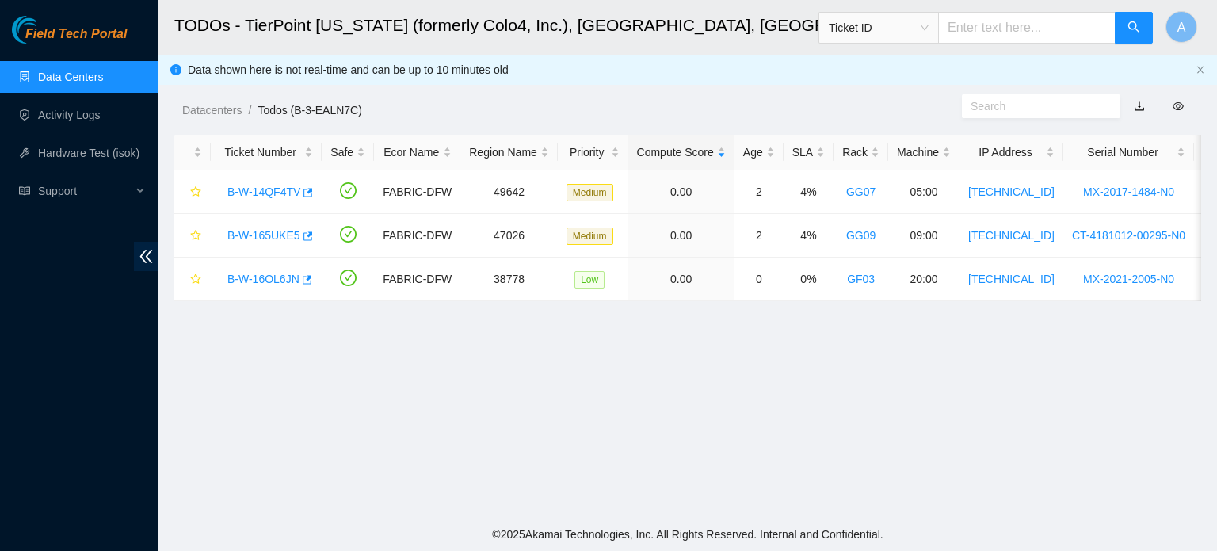
scroll to position [449, 0]
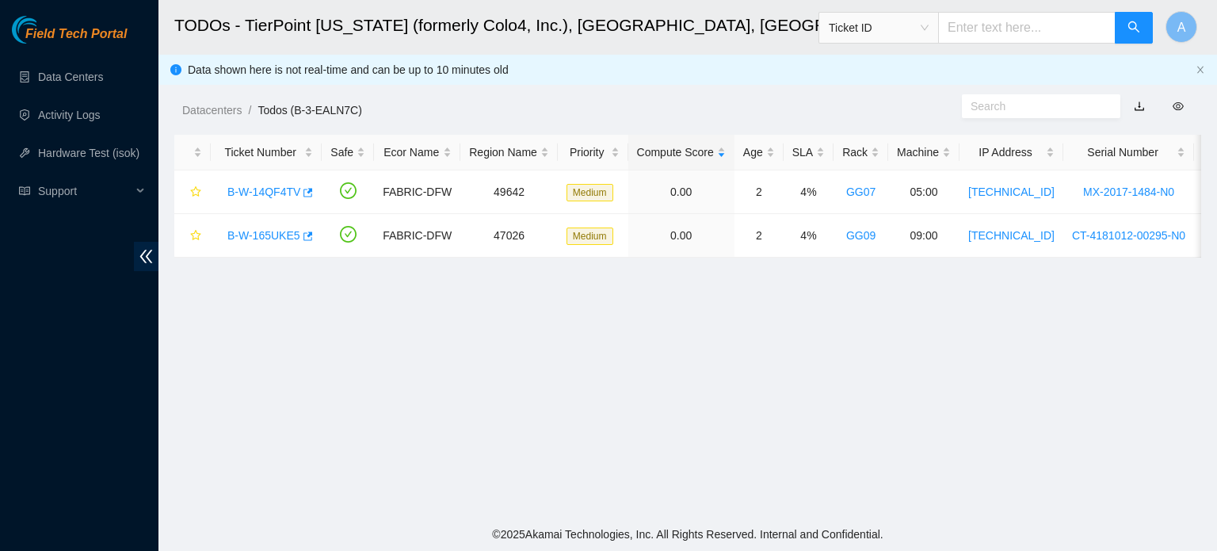
click at [1169, 71] on div "Data shown here is not real-time and can be up to 10 minutes old" at bounding box center [689, 69] width 1002 height 17
click at [272, 240] on link "B-W-165UKE5" at bounding box center [263, 235] width 73 height 13
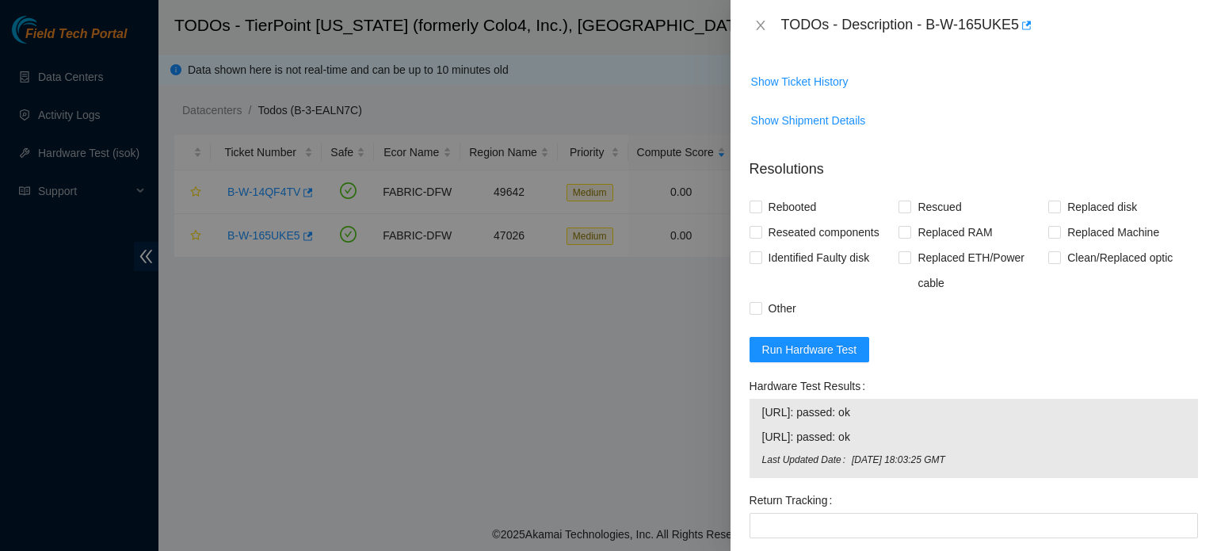
scroll to position [1179, 0]
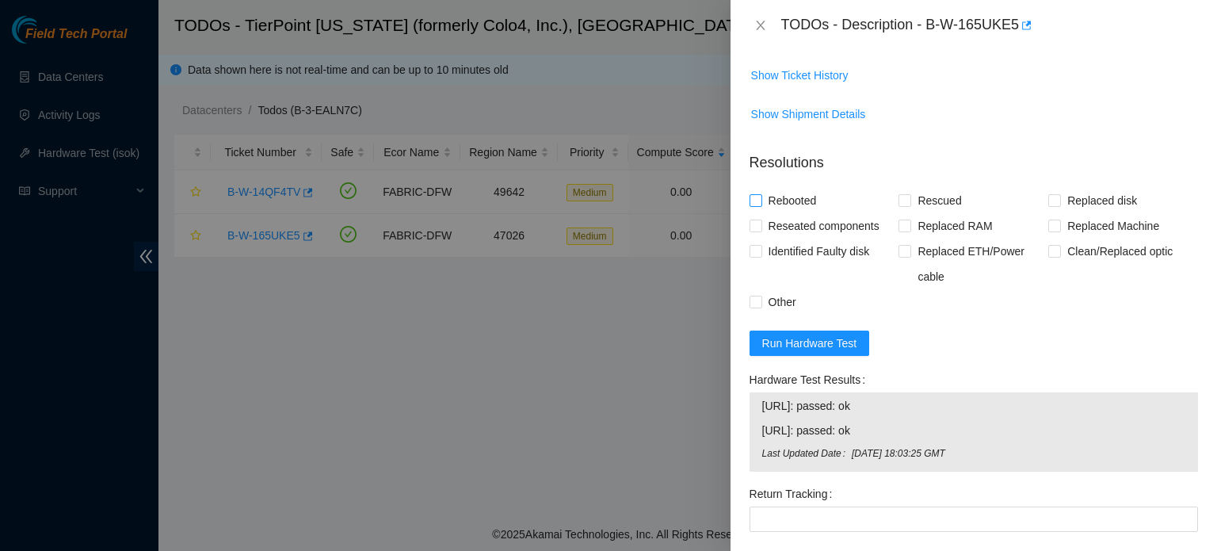
click at [800, 213] on span "Rebooted" at bounding box center [792, 200] width 61 height 25
click at [761, 205] on input "Rebooted" at bounding box center [755, 199] width 11 height 11
checkbox input "true"
click at [934, 213] on span "Rescued" at bounding box center [939, 200] width 56 height 25
click at [910, 205] on input "Rescued" at bounding box center [904, 199] width 11 height 11
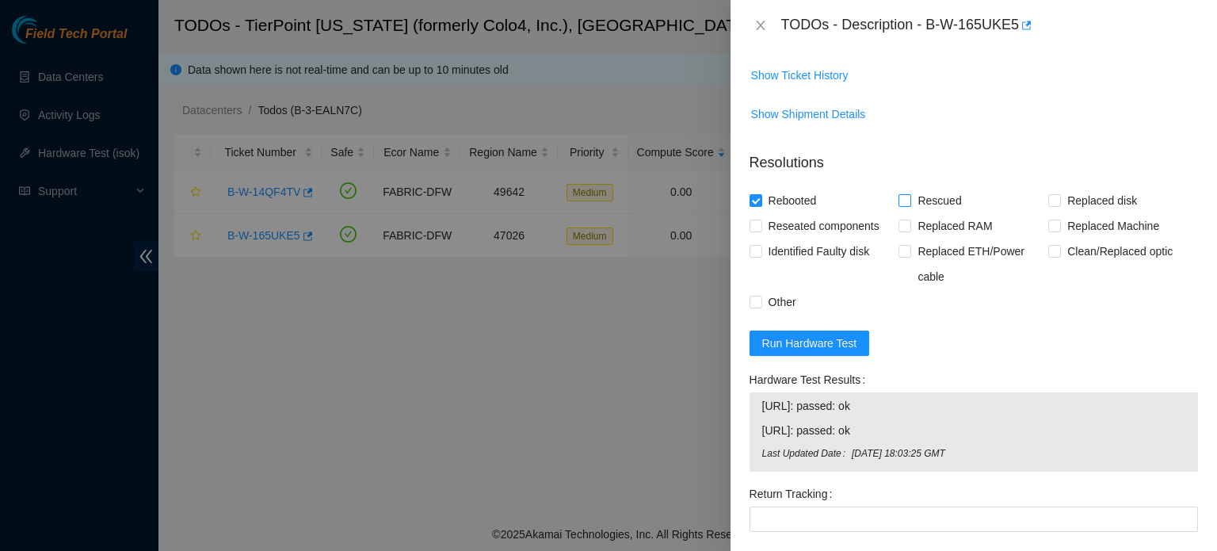
checkbox input "true"
click at [1072, 213] on span "Replaced disk" at bounding box center [1102, 200] width 82 height 25
click at [1060, 205] on input "Replaced disk" at bounding box center [1054, 199] width 11 height 11
checkbox input "true"
click at [780, 315] on span "Other" at bounding box center [782, 301] width 40 height 25
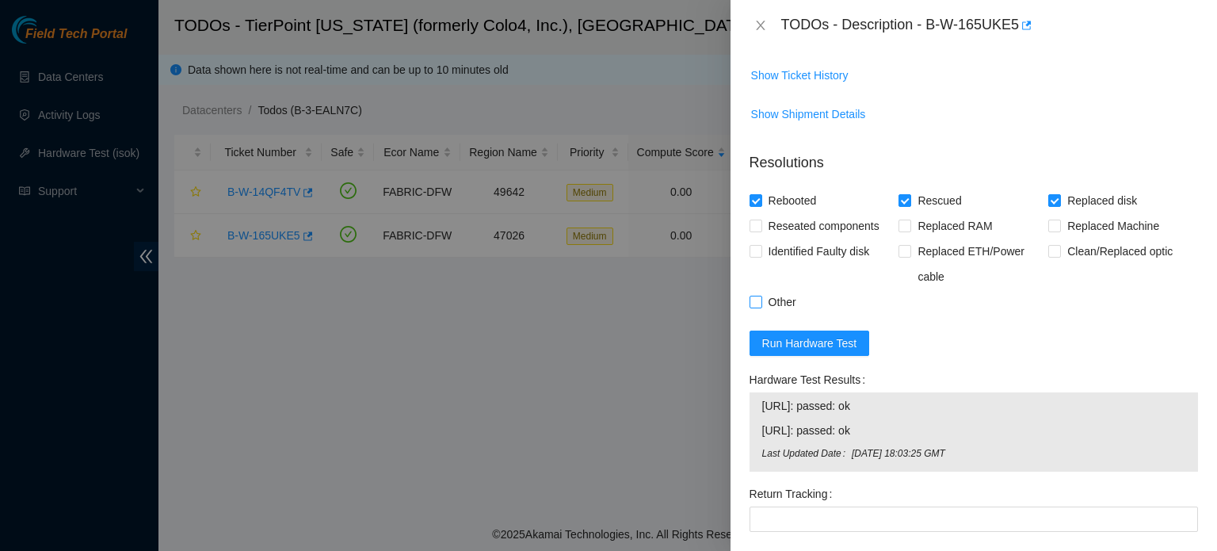
click at [761, 307] on input "Other" at bounding box center [755, 301] width 11 height 11
checkbox input "true"
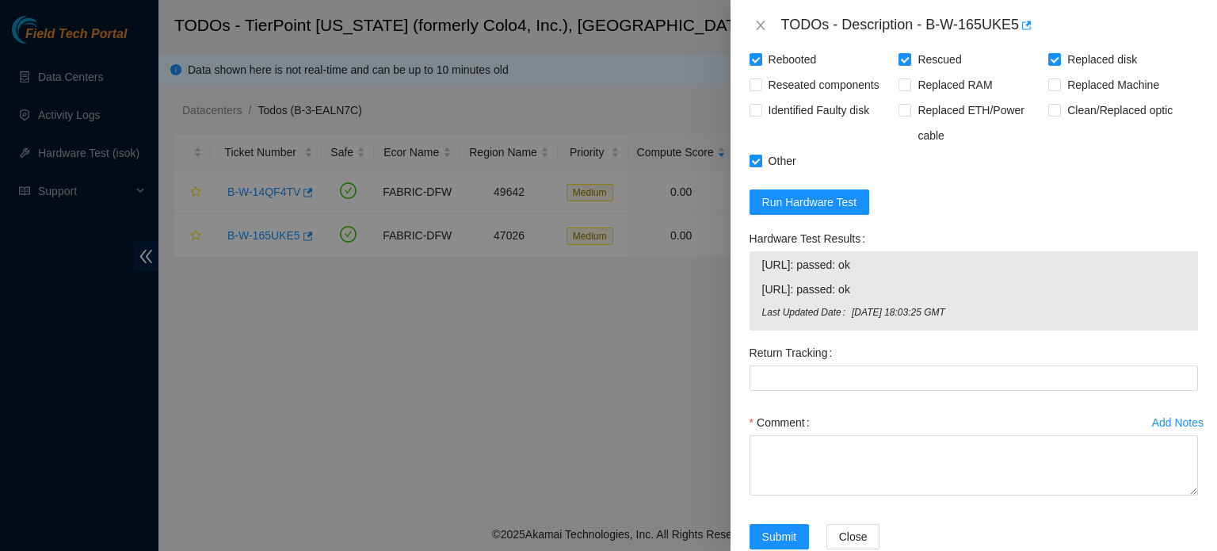
scroll to position [1424, 0]
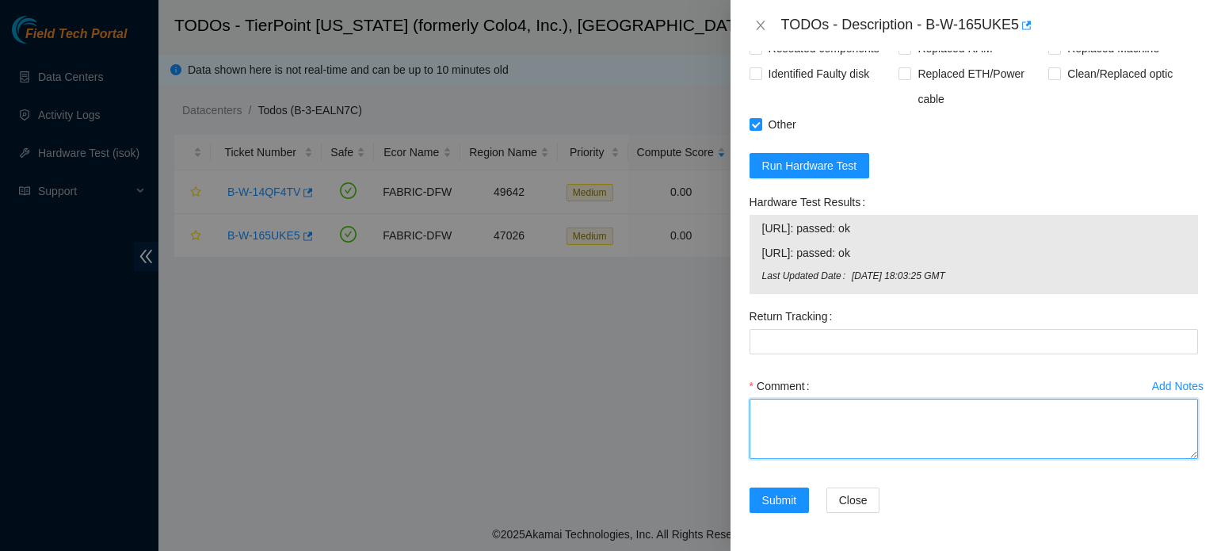
click at [798, 403] on textarea "Comment" at bounding box center [974, 429] width 449 height 60
paste textarea "Shut down system. Removed tray. Removed old Hard Drive. Replaced with new hard …"
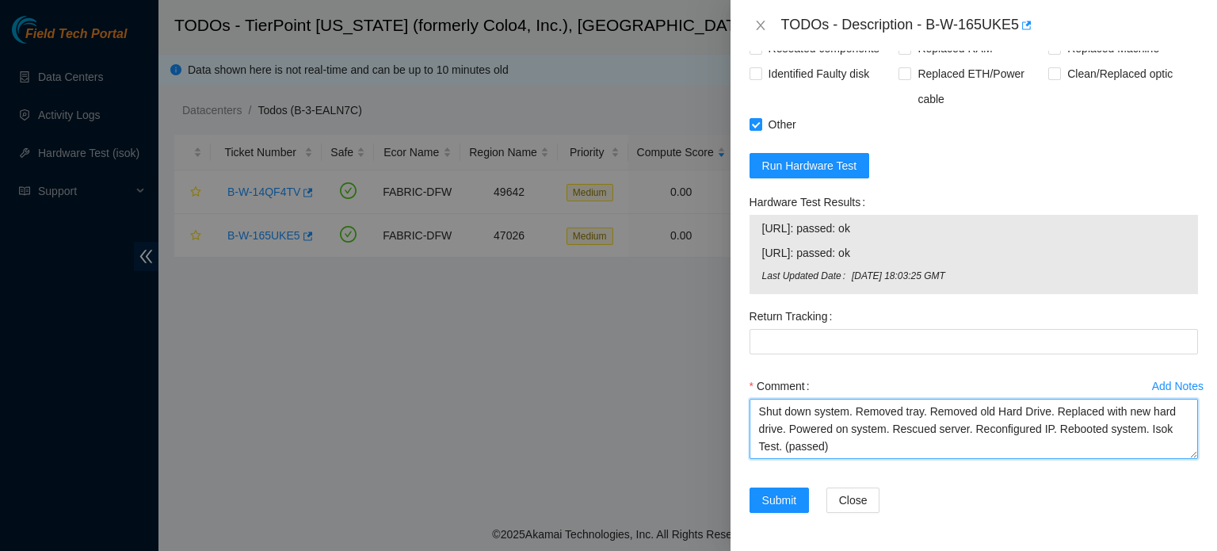
scroll to position [30, 0]
paste textarea "Ticket: B-W-165UKE5 New SN: WFKA49PD Bad SN: WFK0X8J10000E842E50F Service Order…"
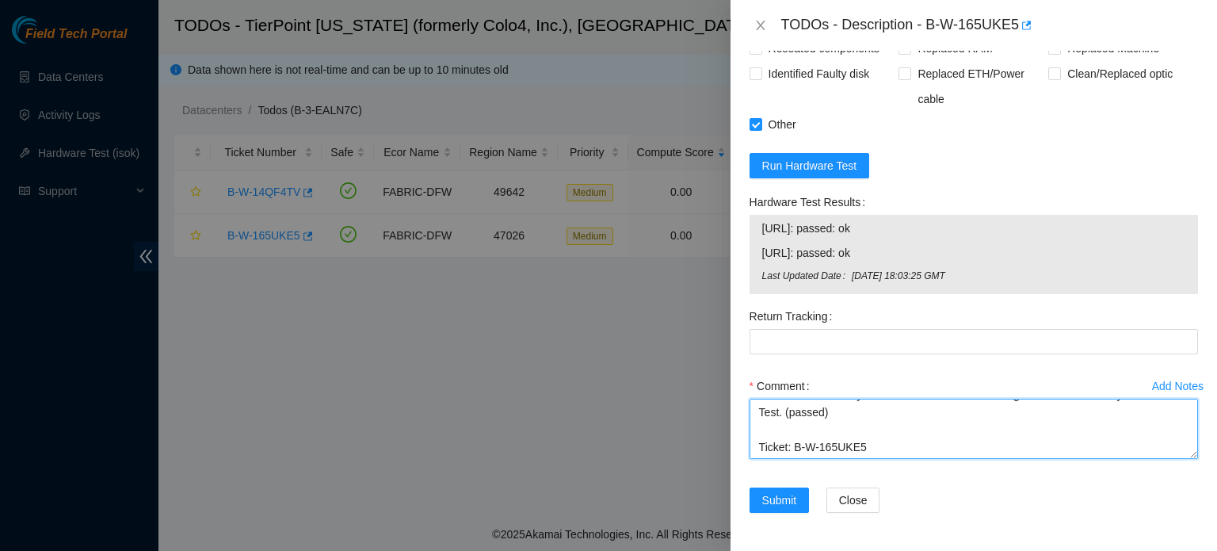
scroll to position [32, 0]
type textarea "Shut down system. Removed tray. Removed old Hard Drive. Replaced with new hard …"
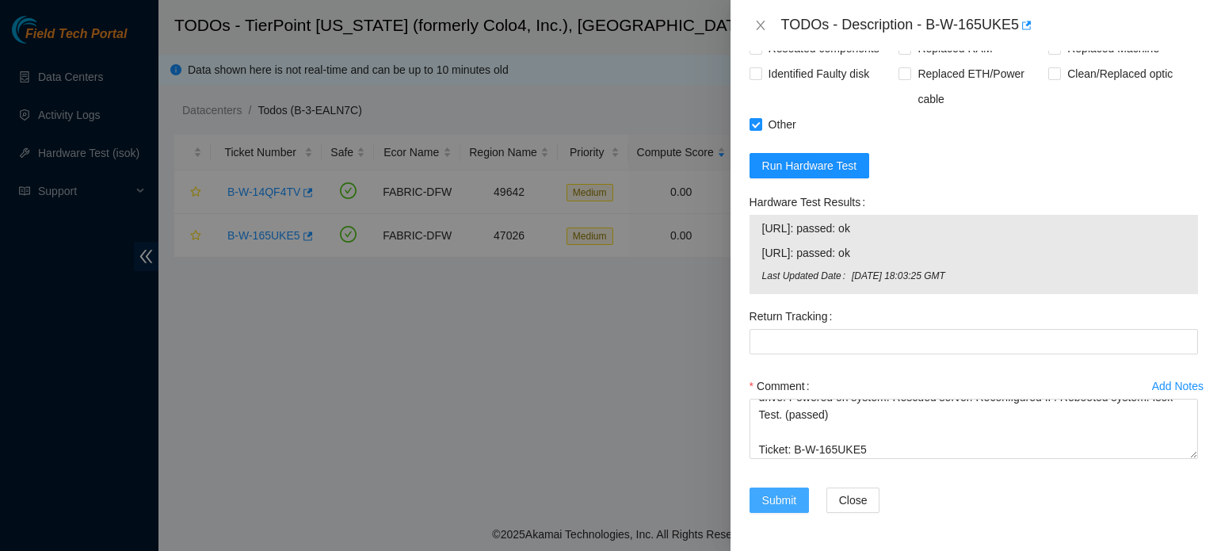
click at [793, 489] on button "Submit" at bounding box center [780, 499] width 60 height 25
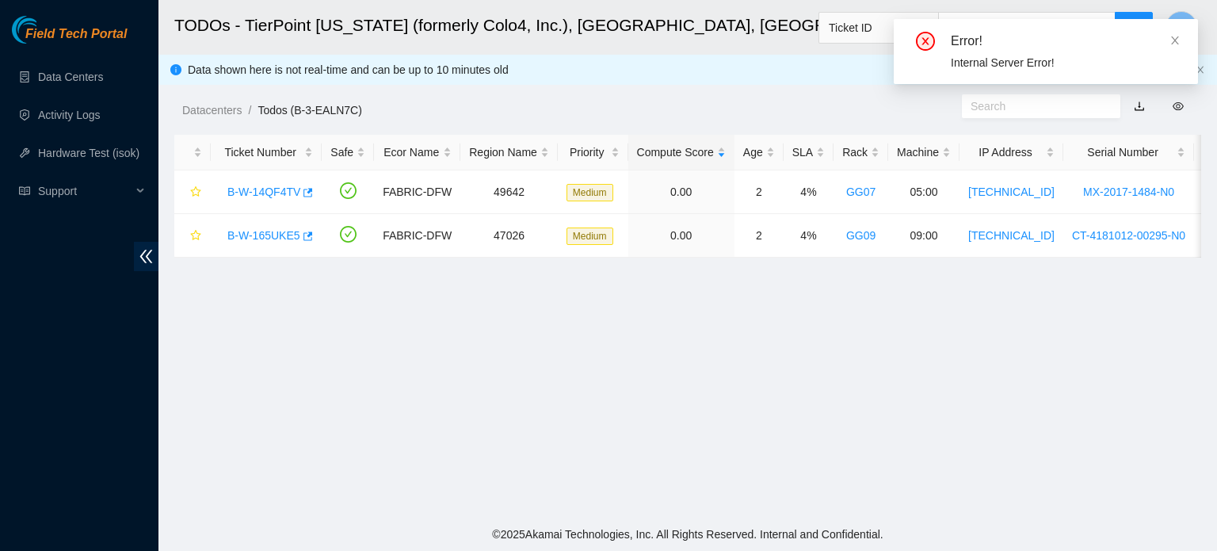
scroll to position [434, 0]
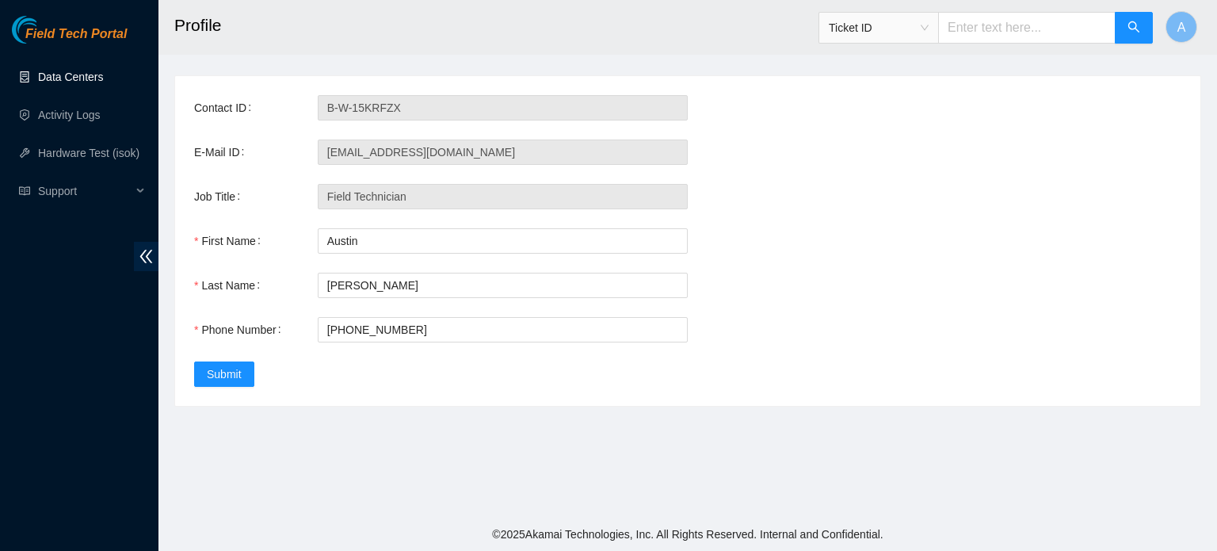
click at [87, 83] on link "Data Centers" at bounding box center [70, 77] width 65 height 13
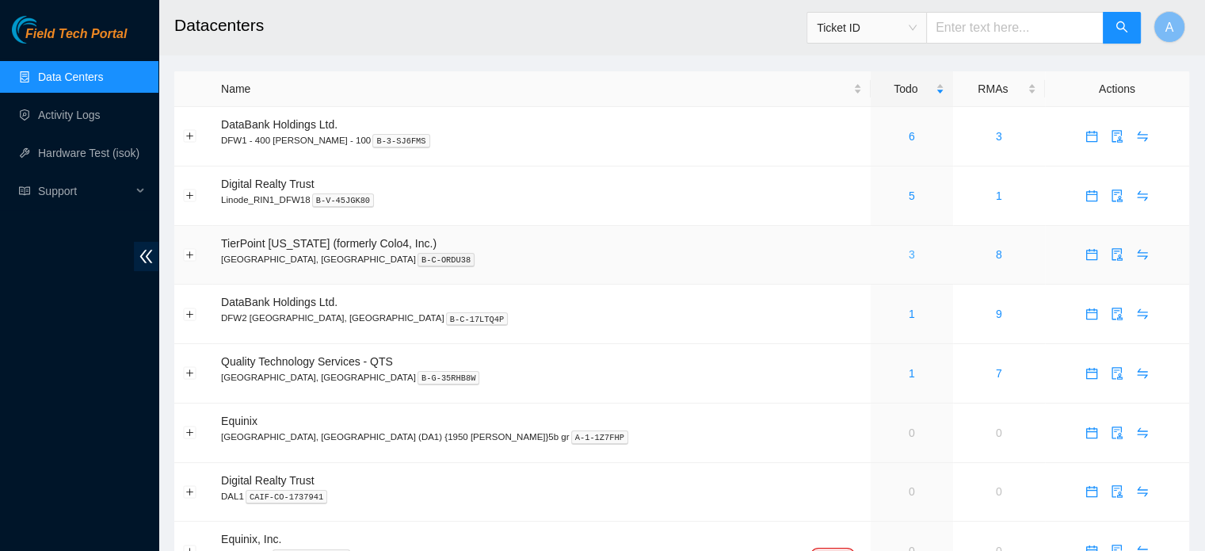
click at [909, 254] on link "3" at bounding box center [912, 254] width 6 height 13
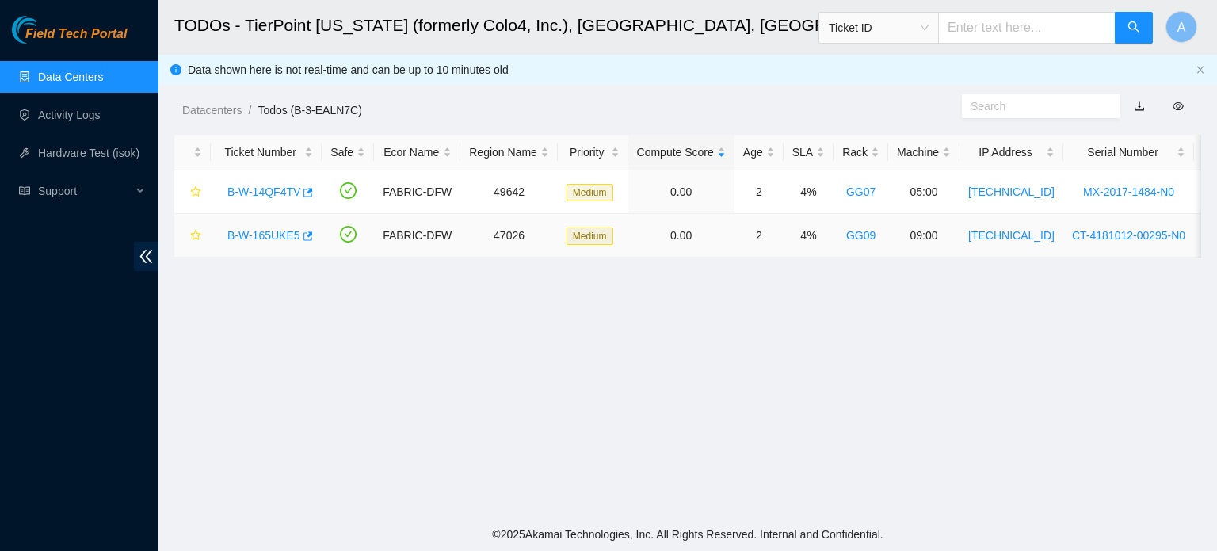
click at [277, 236] on link "B-W-165UKE5" at bounding box center [263, 235] width 73 height 13
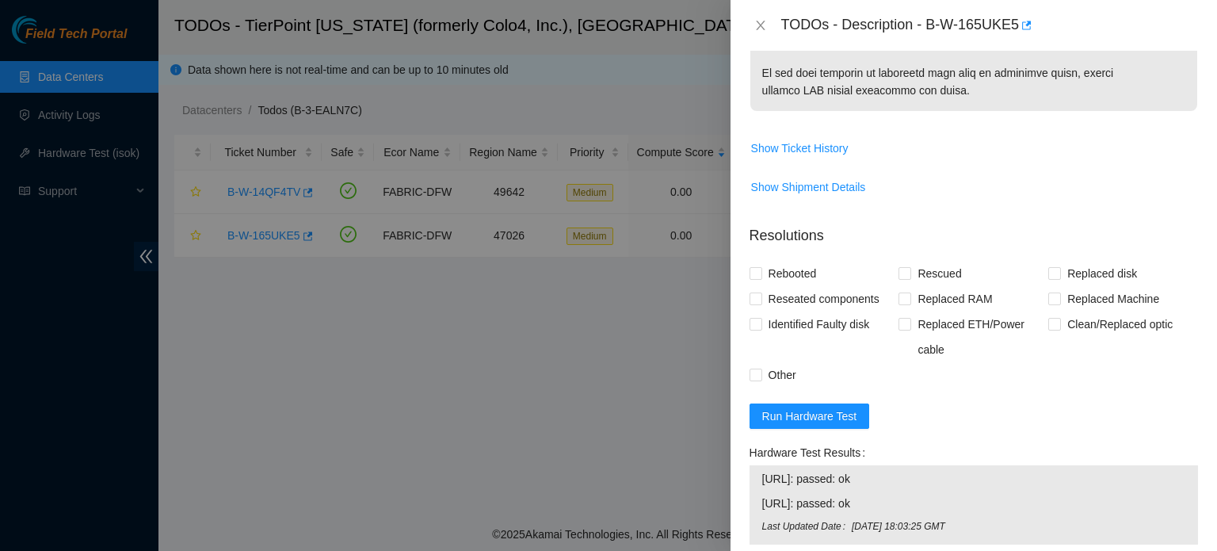
scroll to position [1163, 0]
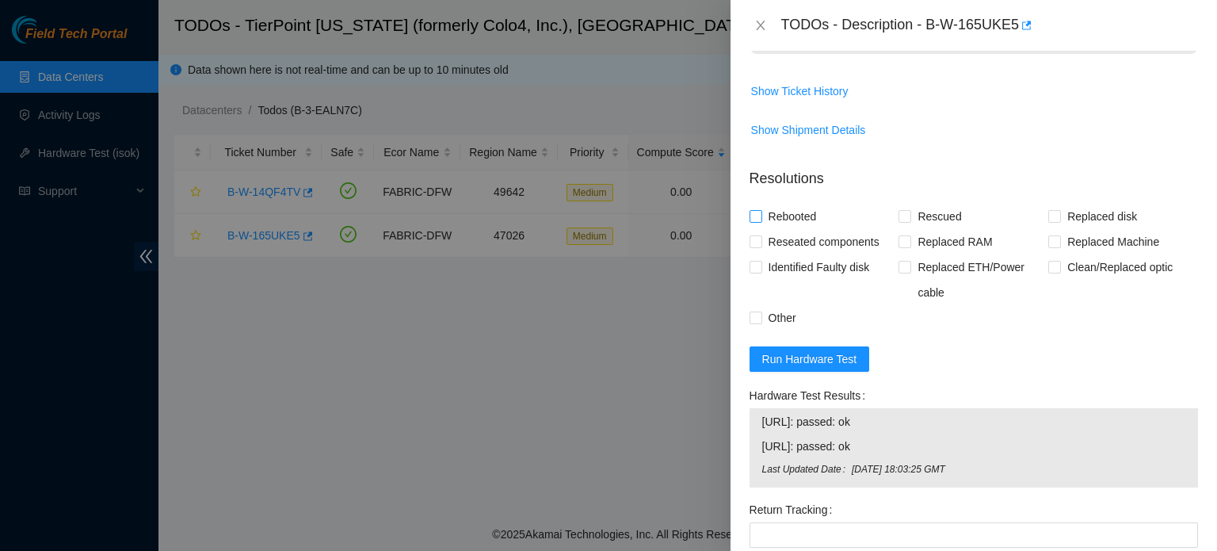
click at [783, 229] on span "Rebooted" at bounding box center [792, 216] width 61 height 25
click at [761, 221] on input "Rebooted" at bounding box center [755, 215] width 11 height 11
checkbox input "true"
click at [930, 229] on span "Rescued" at bounding box center [939, 216] width 56 height 25
click at [910, 221] on input "Rescued" at bounding box center [904, 215] width 11 height 11
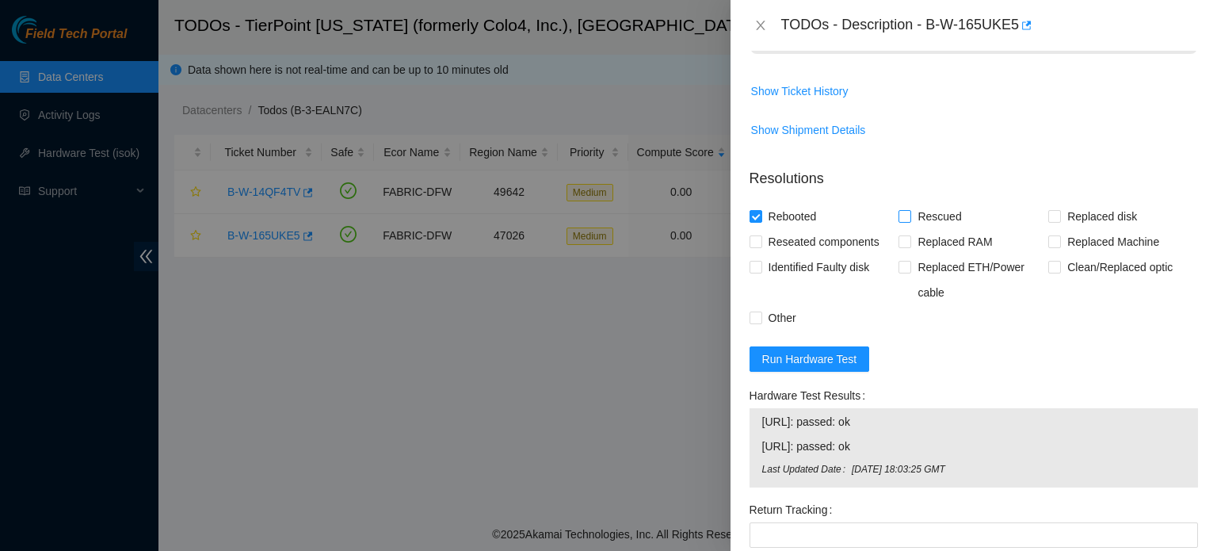
checkbox input "true"
click at [1064, 229] on span "Replaced disk" at bounding box center [1102, 216] width 82 height 25
click at [1060, 221] on input "Replaced disk" at bounding box center [1054, 215] width 11 height 11
checkbox input "true"
click at [759, 323] on input "Other" at bounding box center [755, 316] width 11 height 11
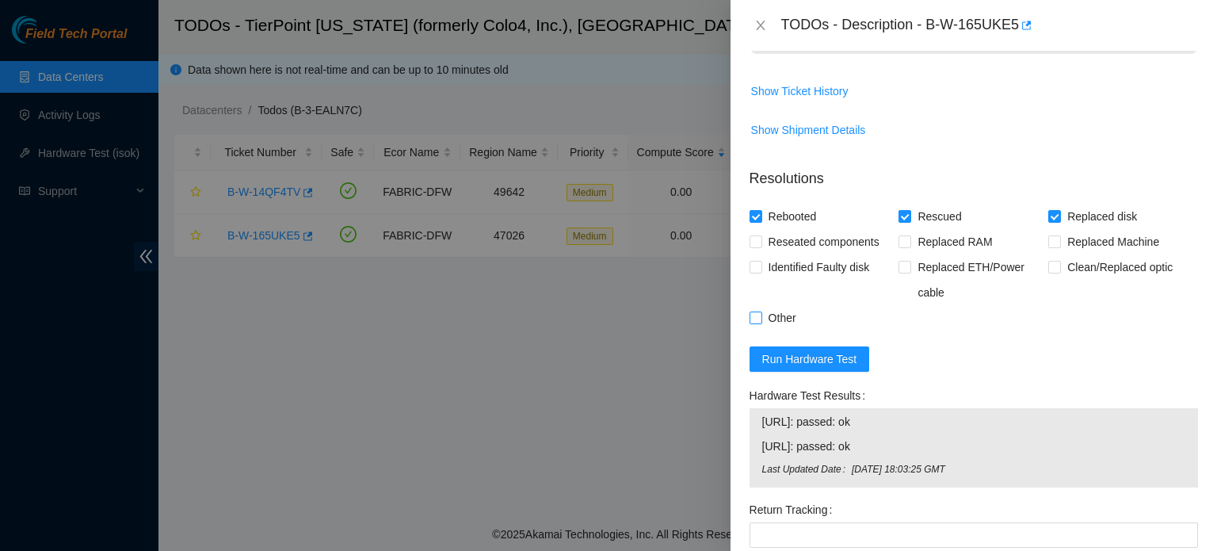
checkbox input "true"
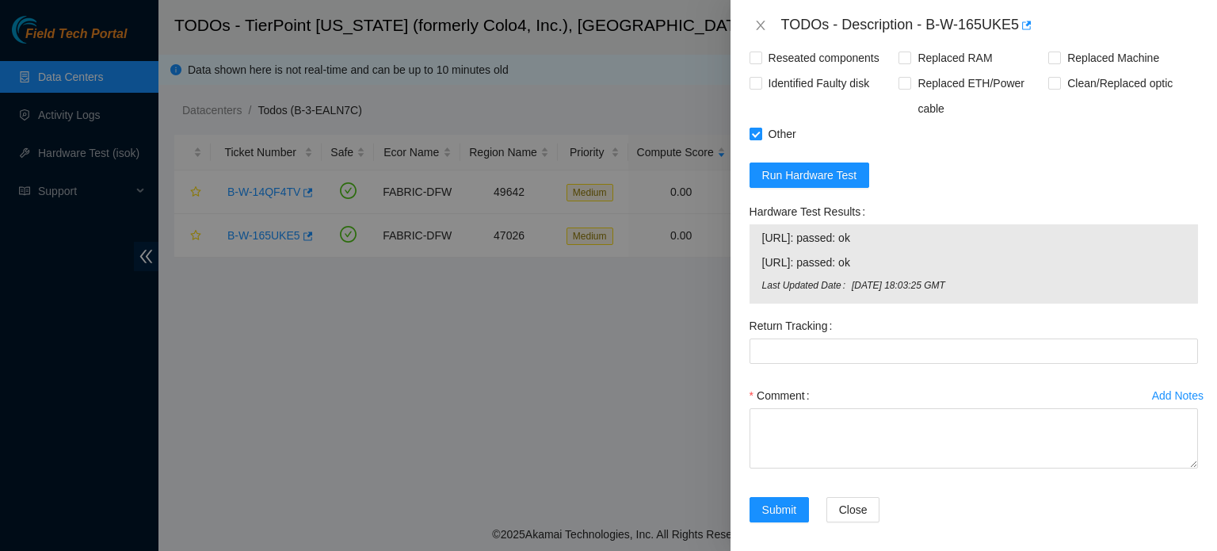
scroll to position [1424, 0]
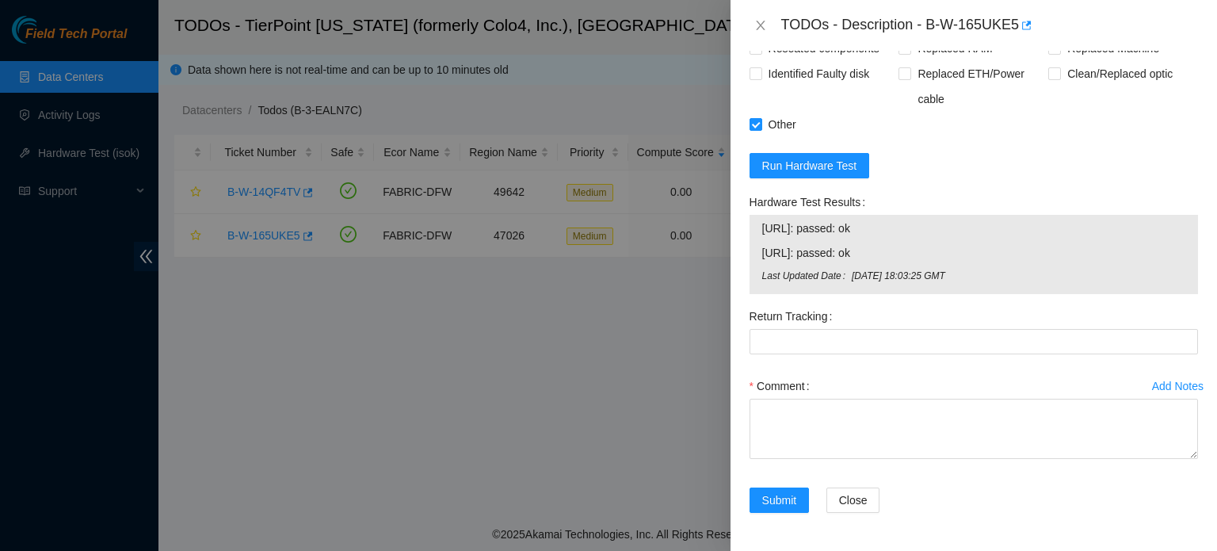
click at [1190, 198] on div "Hardware Test Results [URL]: passed: ok [URL]: passed: ok Last Updated Date [DA…" at bounding box center [973, 246] width 461 height 114
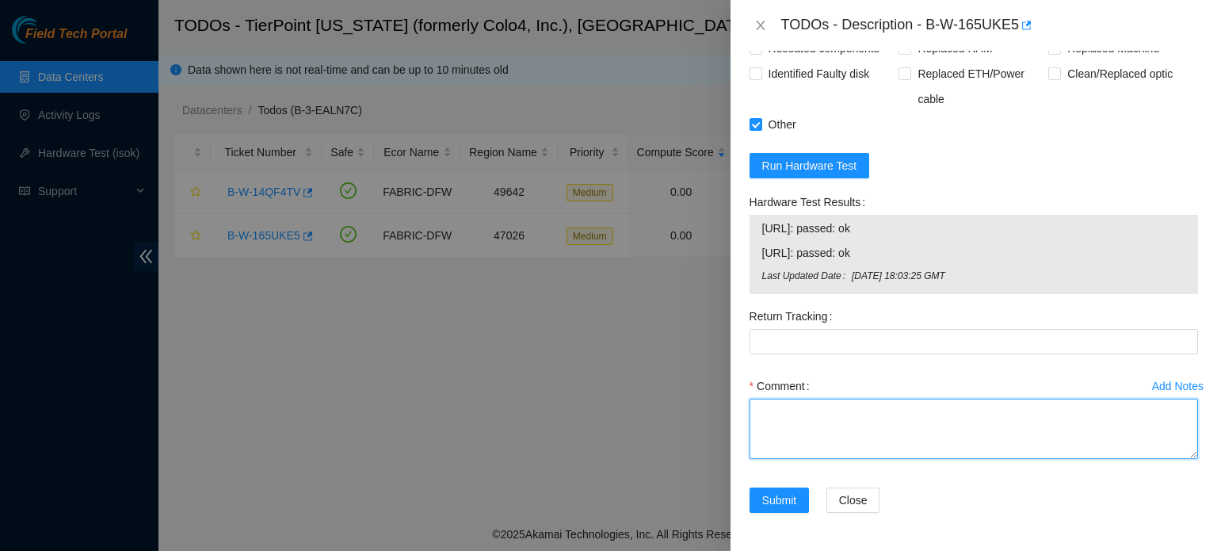
click at [778, 415] on textarea "Comment" at bounding box center [974, 429] width 449 height 60
paste textarea "Shut down system. Removed tray. Removed old Hard Drive. Replaced with new hard …"
click at [806, 432] on textarea "Shut down system. Removed tray. Removed old Hard Drive. Replaced with new hard …" at bounding box center [974, 429] width 449 height 60
paste textarea "WFKA49PD"
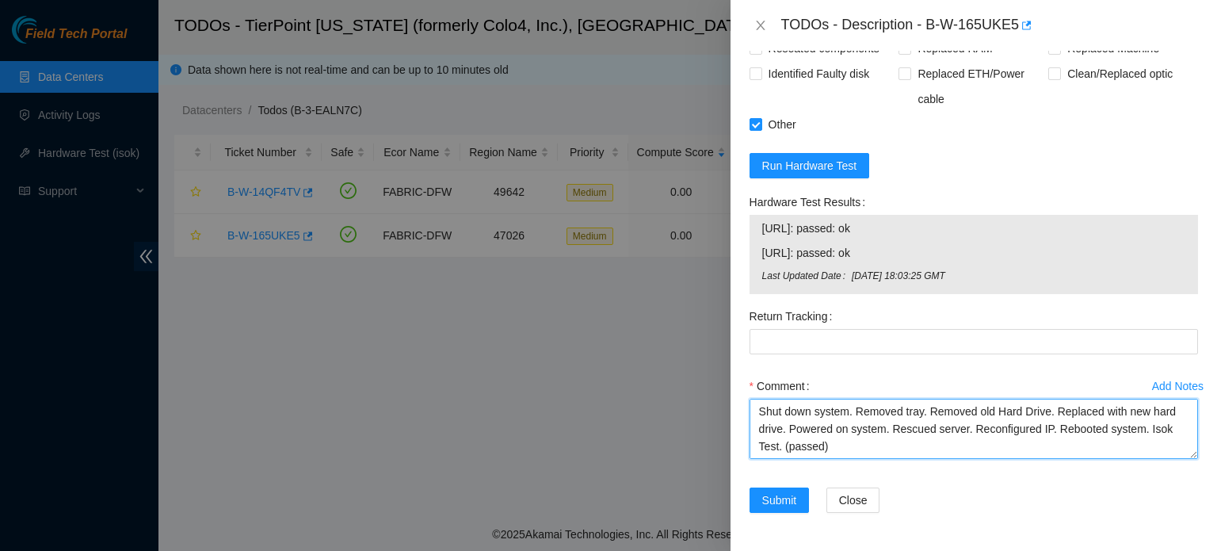
scroll to position [1424, 0]
type textarea "Shut down system. Removed tray. Removed old Hard Drive. Replaced with new hard …"
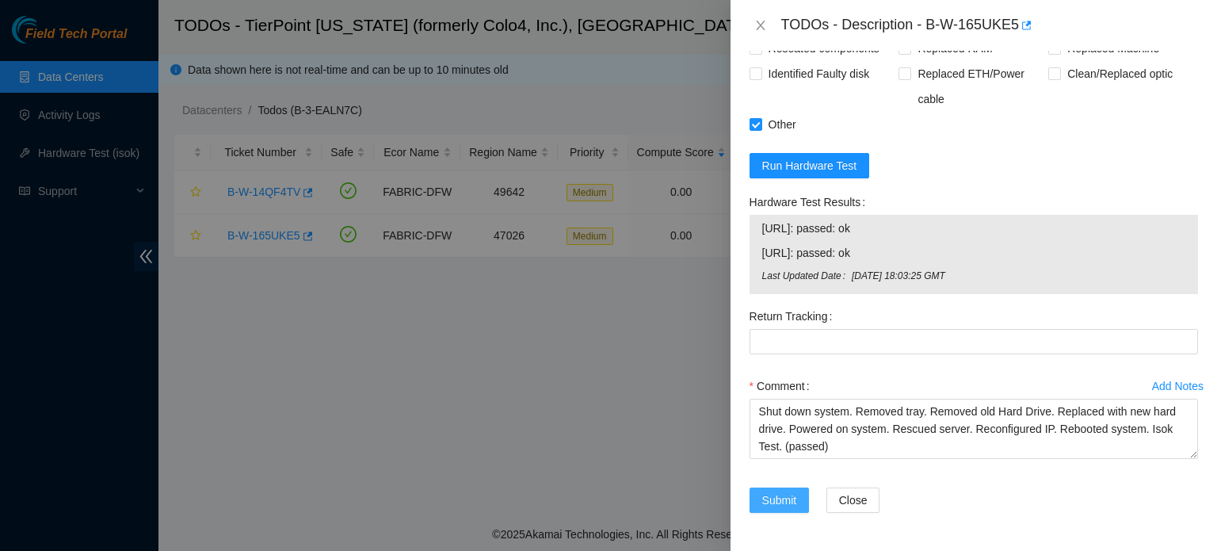
click at [764, 502] on span "Submit" at bounding box center [779, 499] width 35 height 17
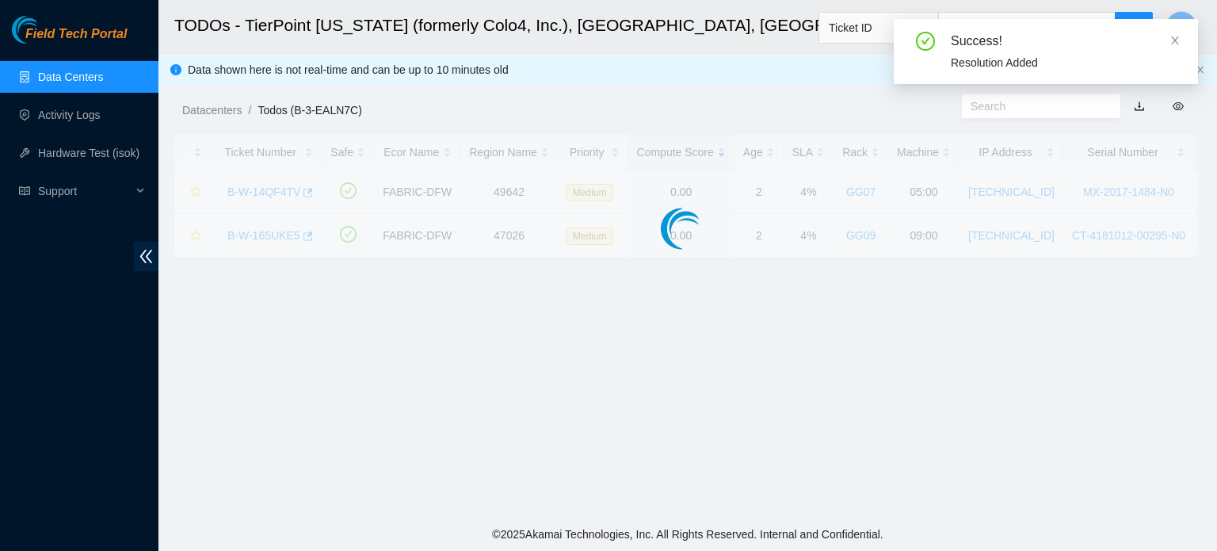
scroll to position [434, 0]
